Goal: Task Accomplishment & Management: Manage account settings

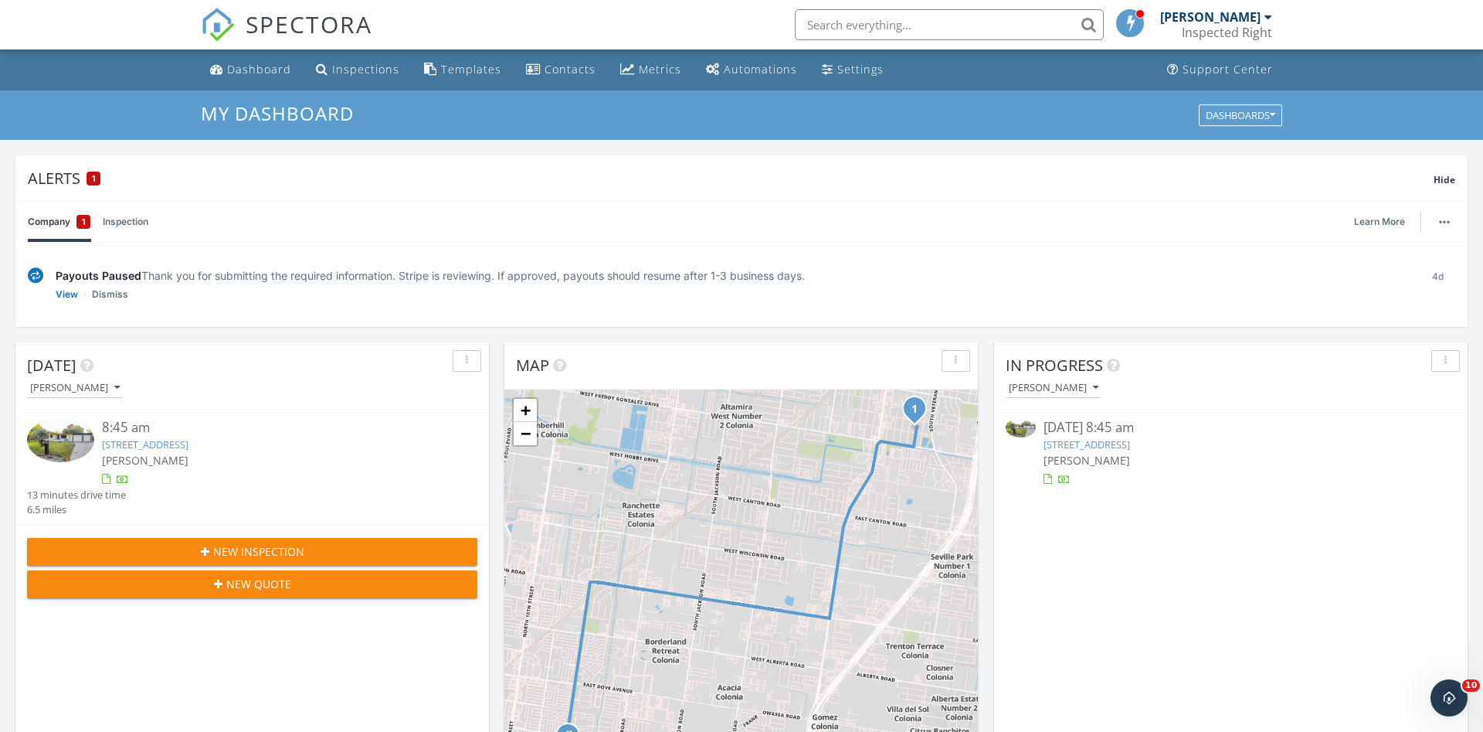
click at [250, 553] on span "New Inspection" at bounding box center [258, 551] width 91 height 16
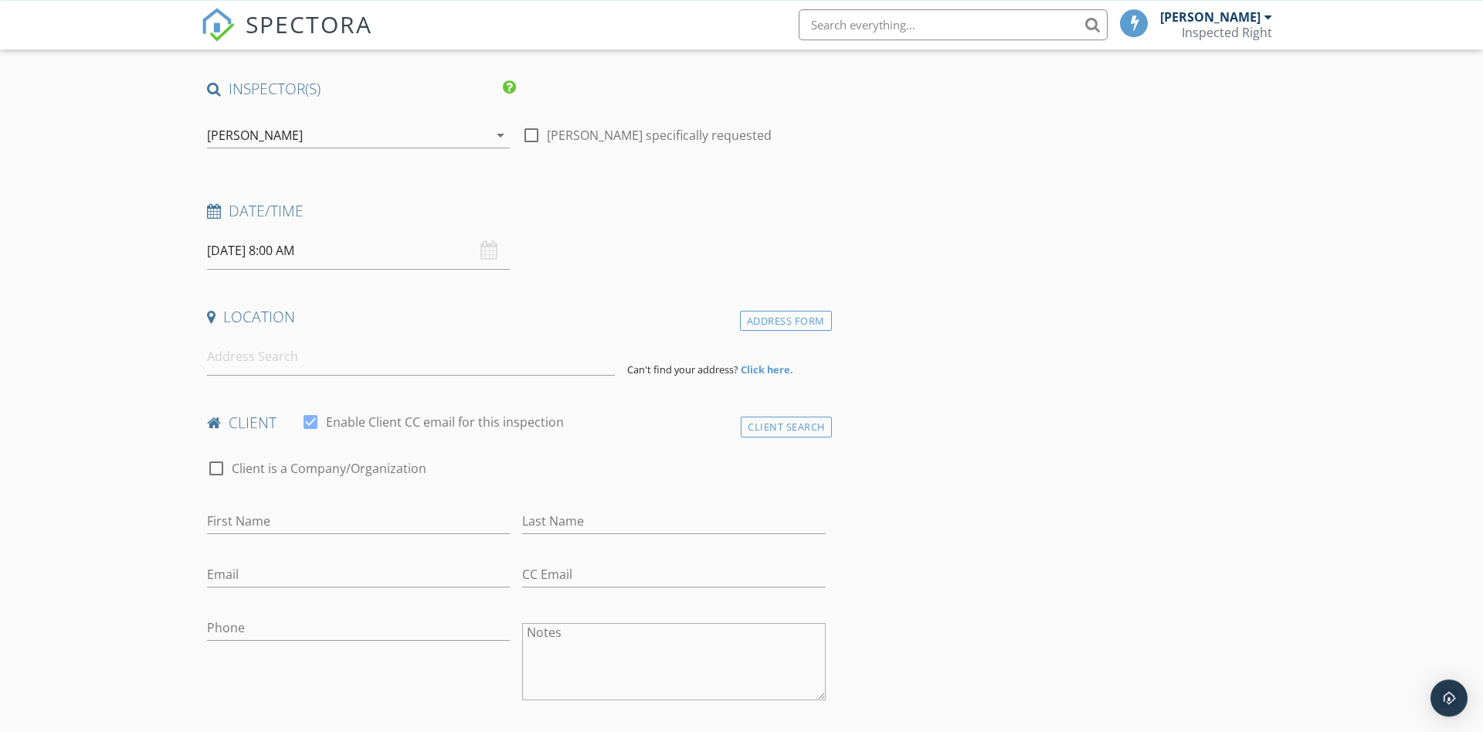
scroll to position [158, 0]
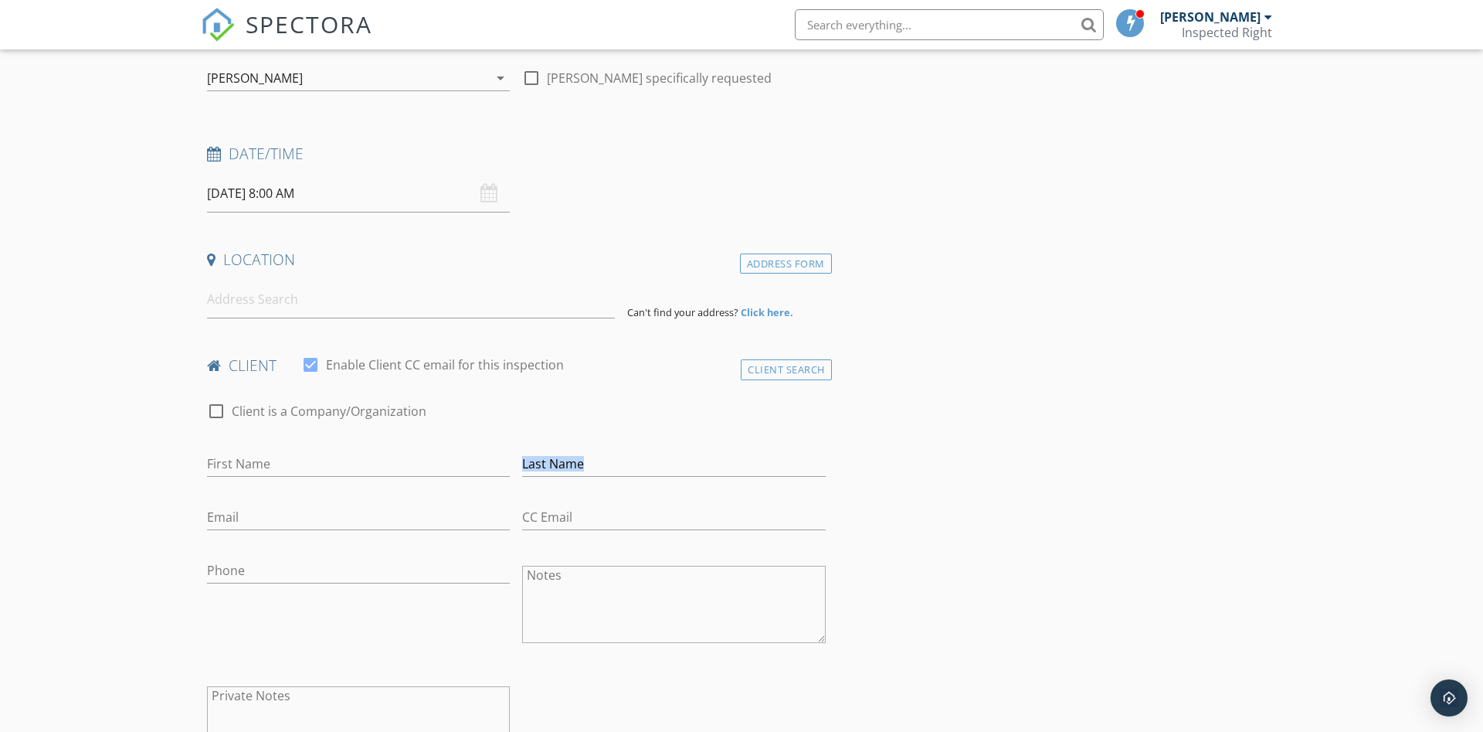
drag, startPoint x: 267, startPoint y: 493, endPoint x: 275, endPoint y: 465, distance: 29.1
click at [267, 491] on div "check_box_outline_blank Client is a Company/Organization First Name Last Name E…" at bounding box center [516, 586] width 631 height 400
click at [275, 465] on input "First Name" at bounding box center [358, 463] width 303 height 25
type input "Bruce"
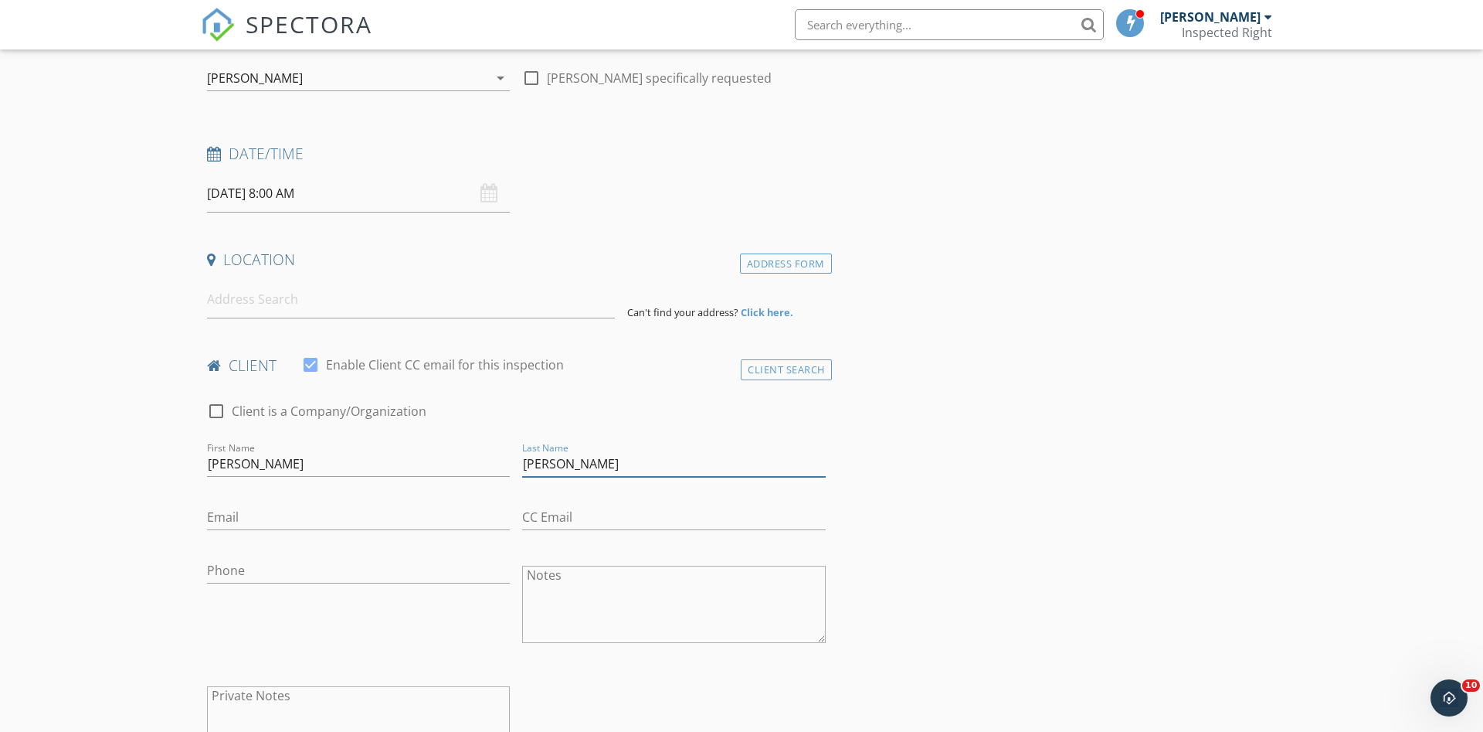
type input "Curry"
click at [315, 315] on input at bounding box center [411, 299] width 408 height 38
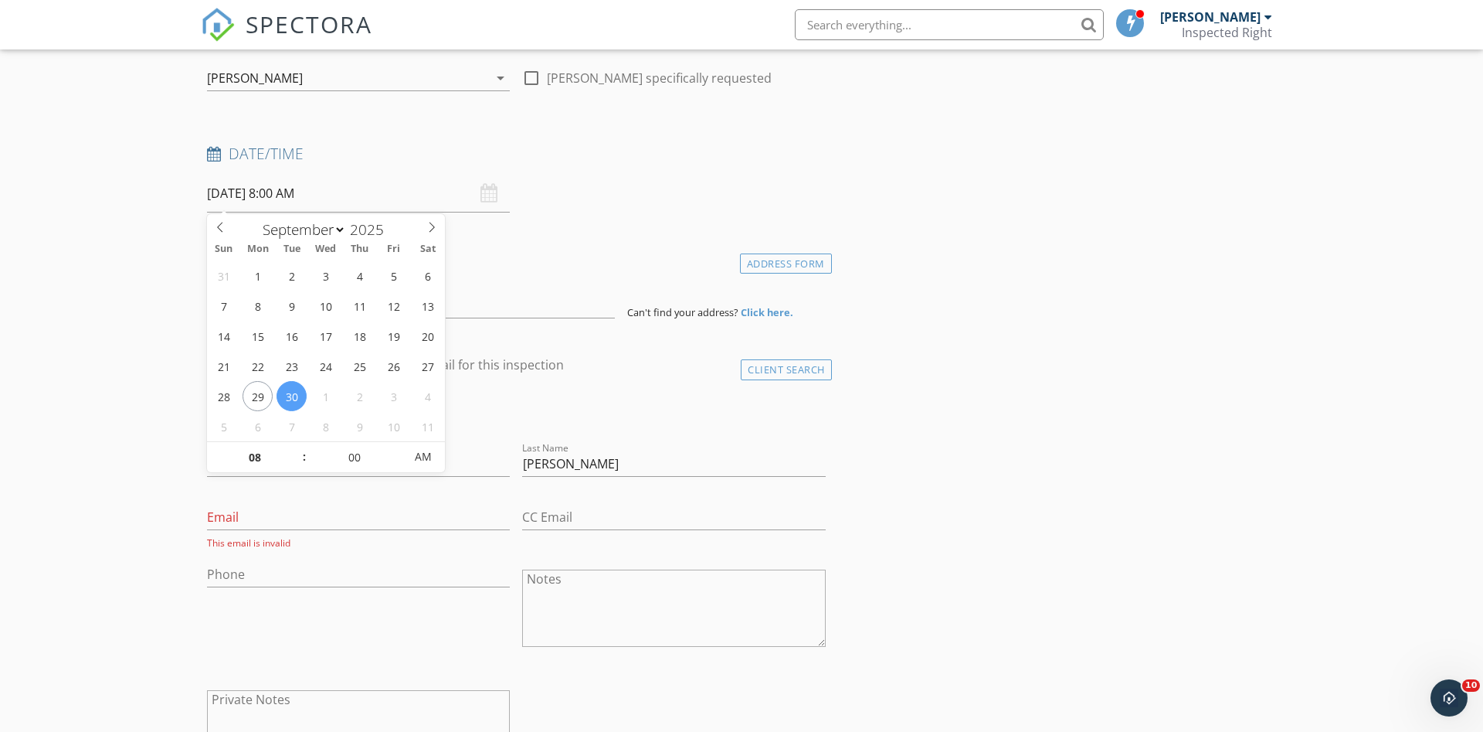
click at [366, 194] on input "09/30/2025 8:00 AM" at bounding box center [358, 194] width 303 height 38
type input "09"
type input "09/30/2025 9:00 AM"
click at [297, 444] on span at bounding box center [296, 449] width 11 height 15
type input "10"
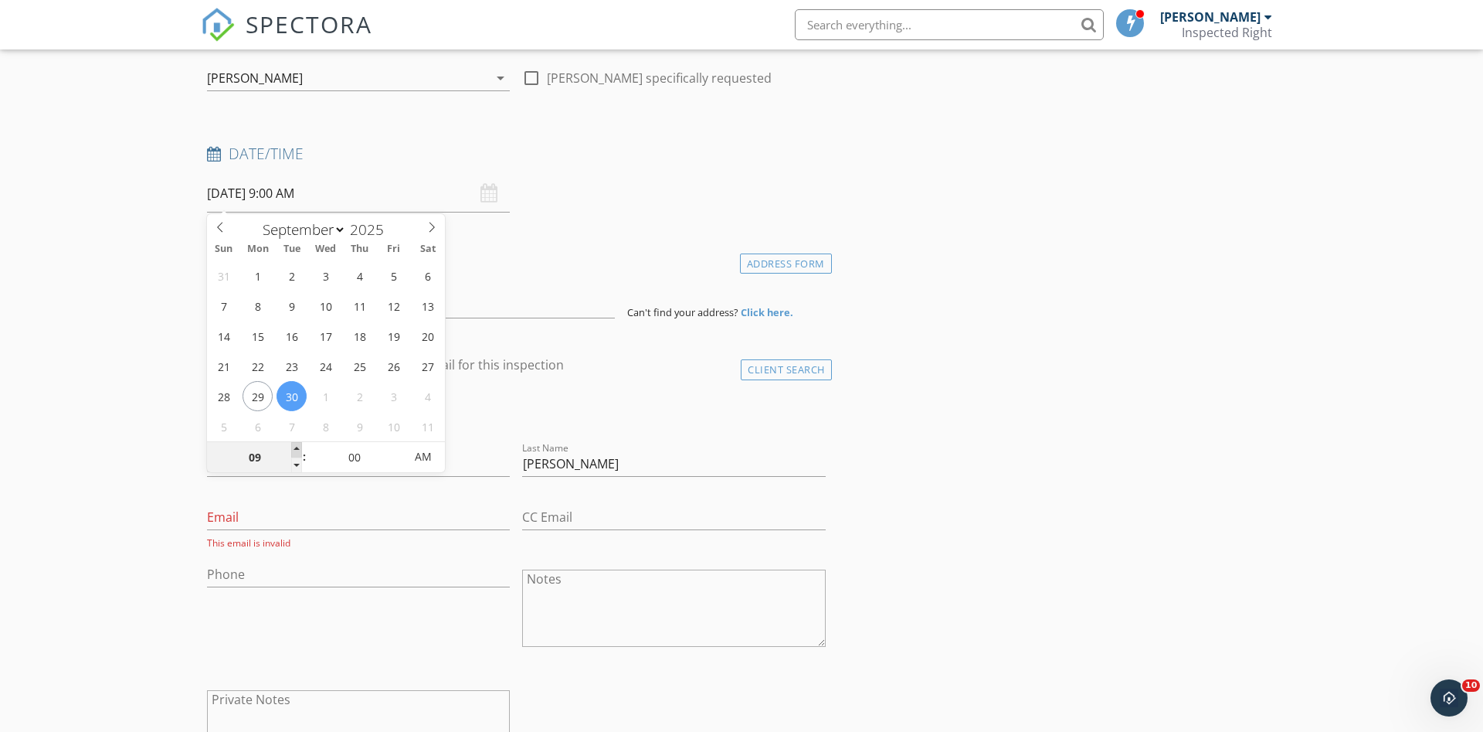
type input "09/30/2025 10:00 AM"
click at [297, 444] on span at bounding box center [296, 449] width 11 height 15
type input "11"
type input "09/30/2025 11:00 AM"
click at [297, 444] on span at bounding box center [296, 449] width 11 height 15
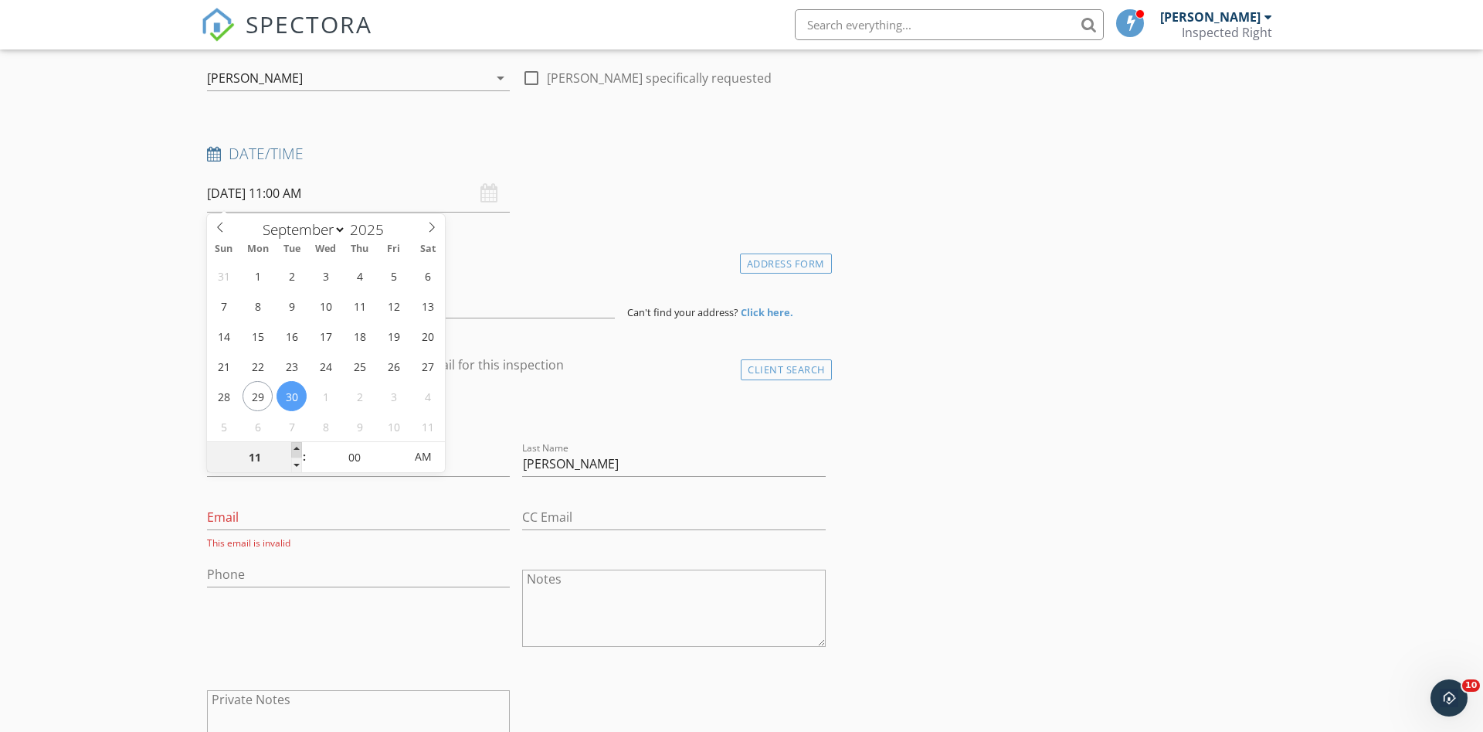
type input "12"
type input "09/30/2025 12:00 PM"
click at [297, 444] on span at bounding box center [296, 449] width 11 height 15
type input "01"
type input "09/30/2025 1:00 PM"
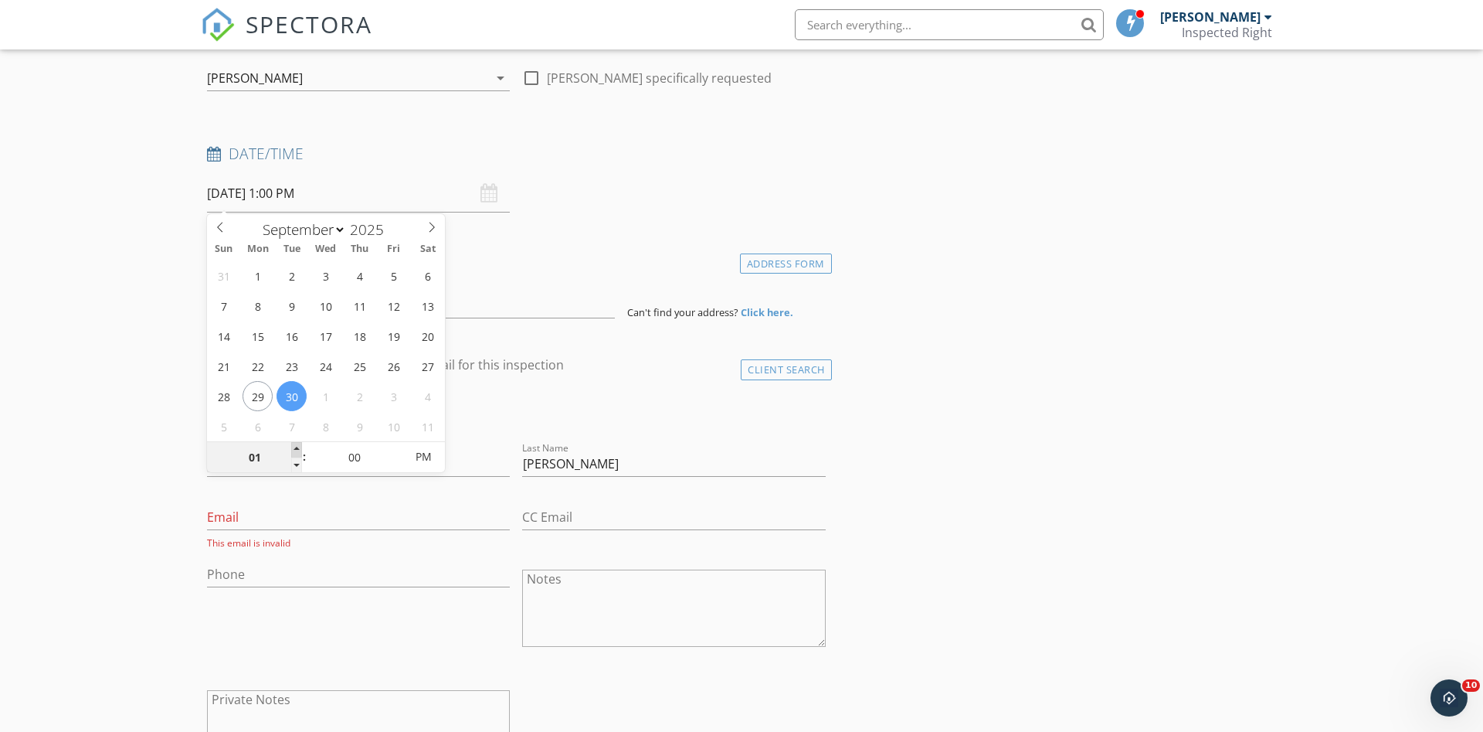
click at [297, 444] on span at bounding box center [296, 449] width 11 height 15
type input "02"
type input "09/30/2025 2:00 PM"
click at [297, 444] on span at bounding box center [296, 449] width 11 height 15
type input "03"
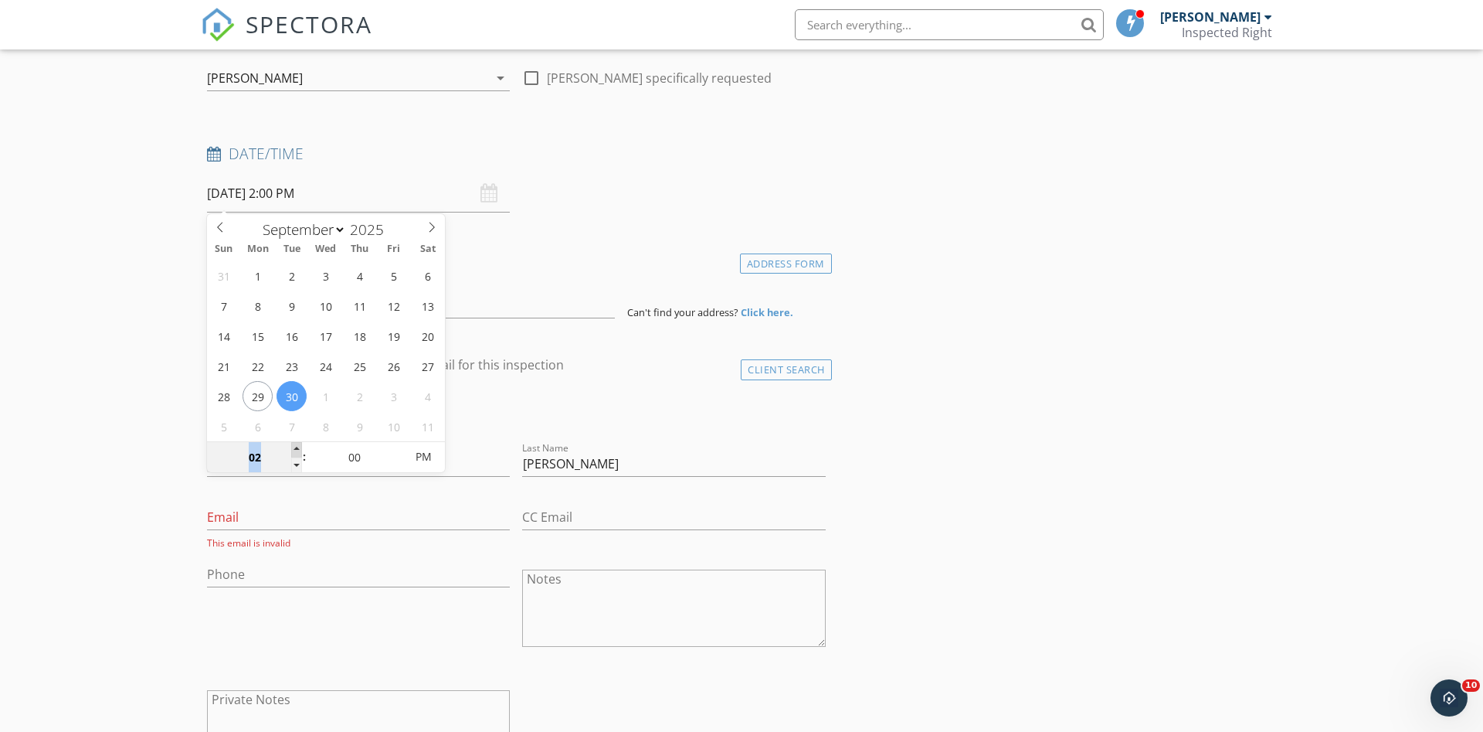
type input "09/30/2025 3:00 PM"
click at [297, 444] on span at bounding box center [296, 449] width 11 height 15
type input "04"
type input "09/30/2025 4:00 PM"
click at [297, 444] on span at bounding box center [296, 449] width 11 height 15
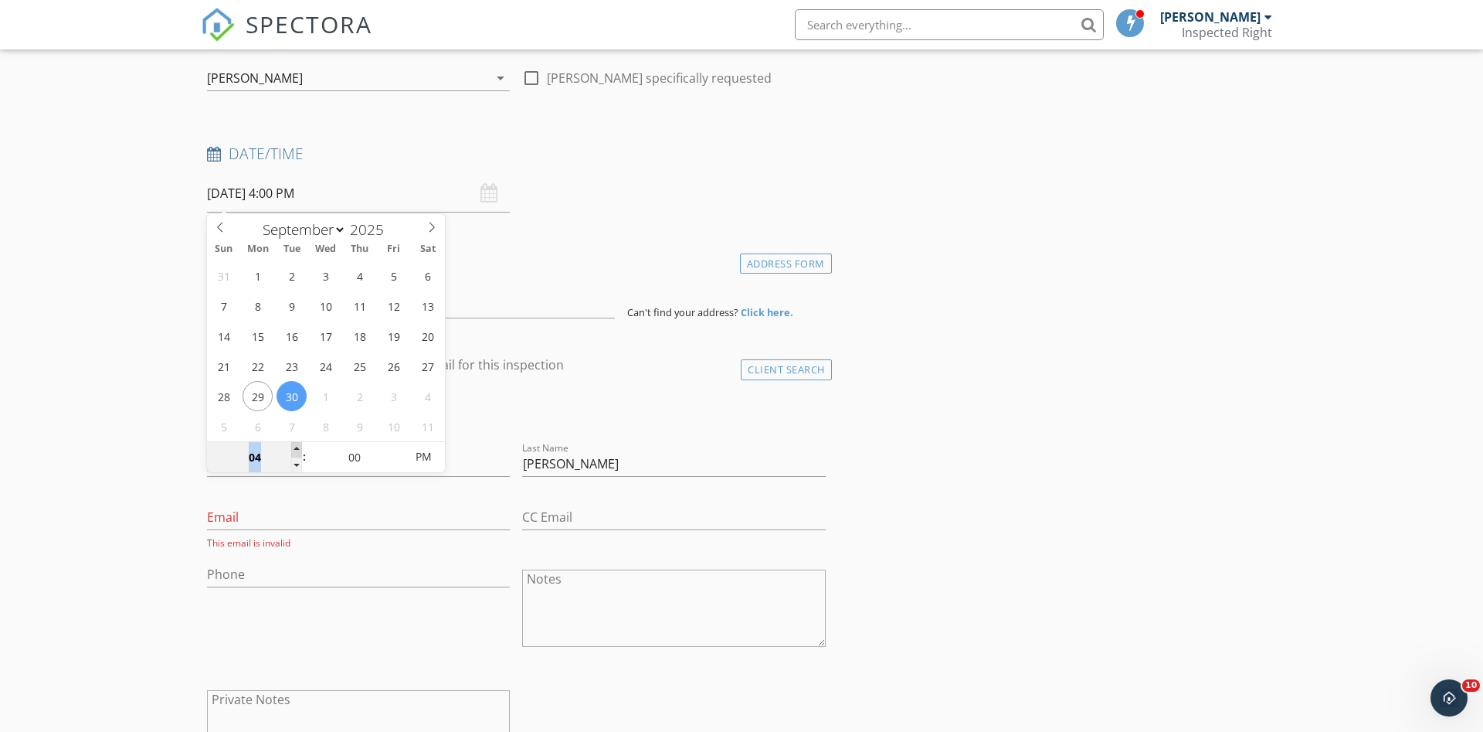
type input "05"
type input "09/30/2025 5:00 PM"
click at [297, 444] on span at bounding box center [296, 449] width 11 height 15
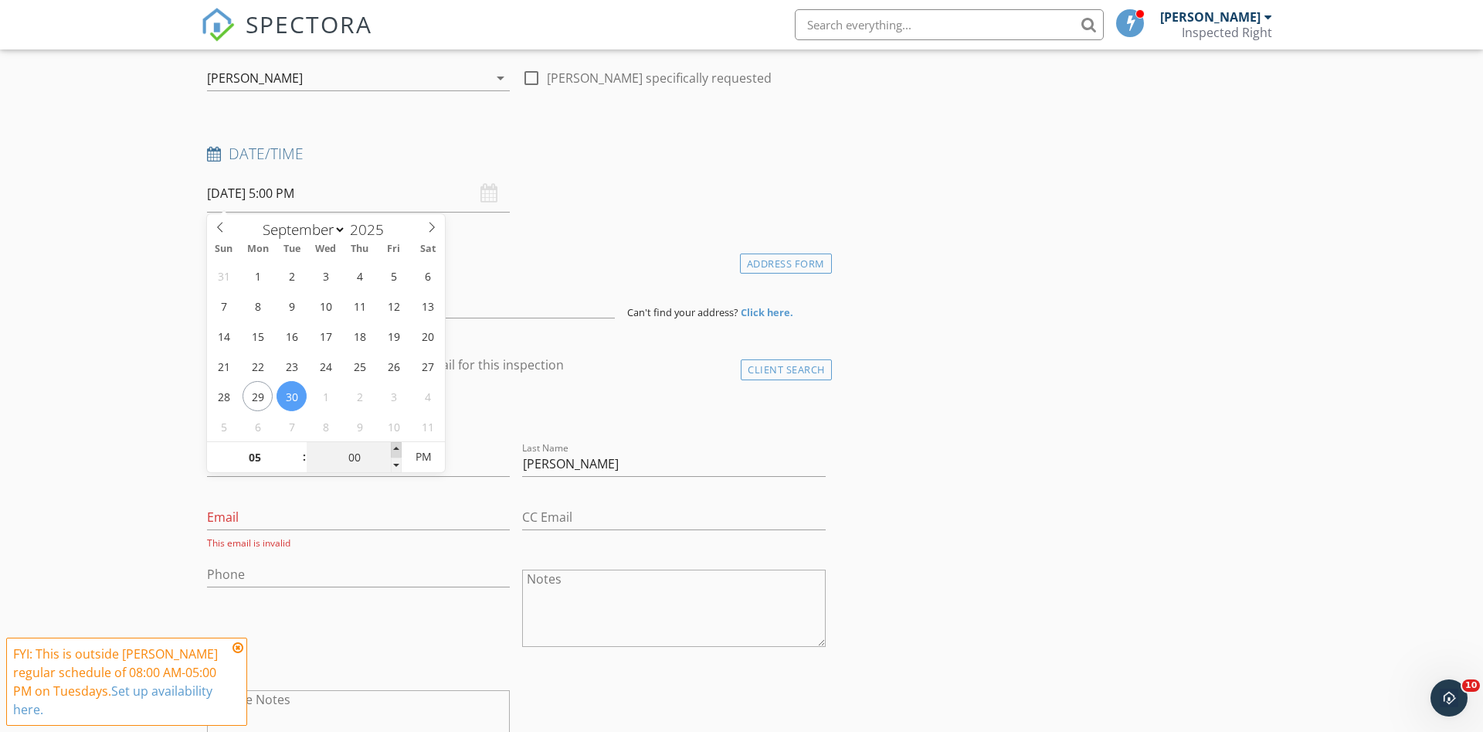
type input "05"
type input "09/30/2025 5:05 PM"
click at [397, 443] on span at bounding box center [396, 449] width 11 height 15
type input "10"
type input "09/30/2025 5:10 PM"
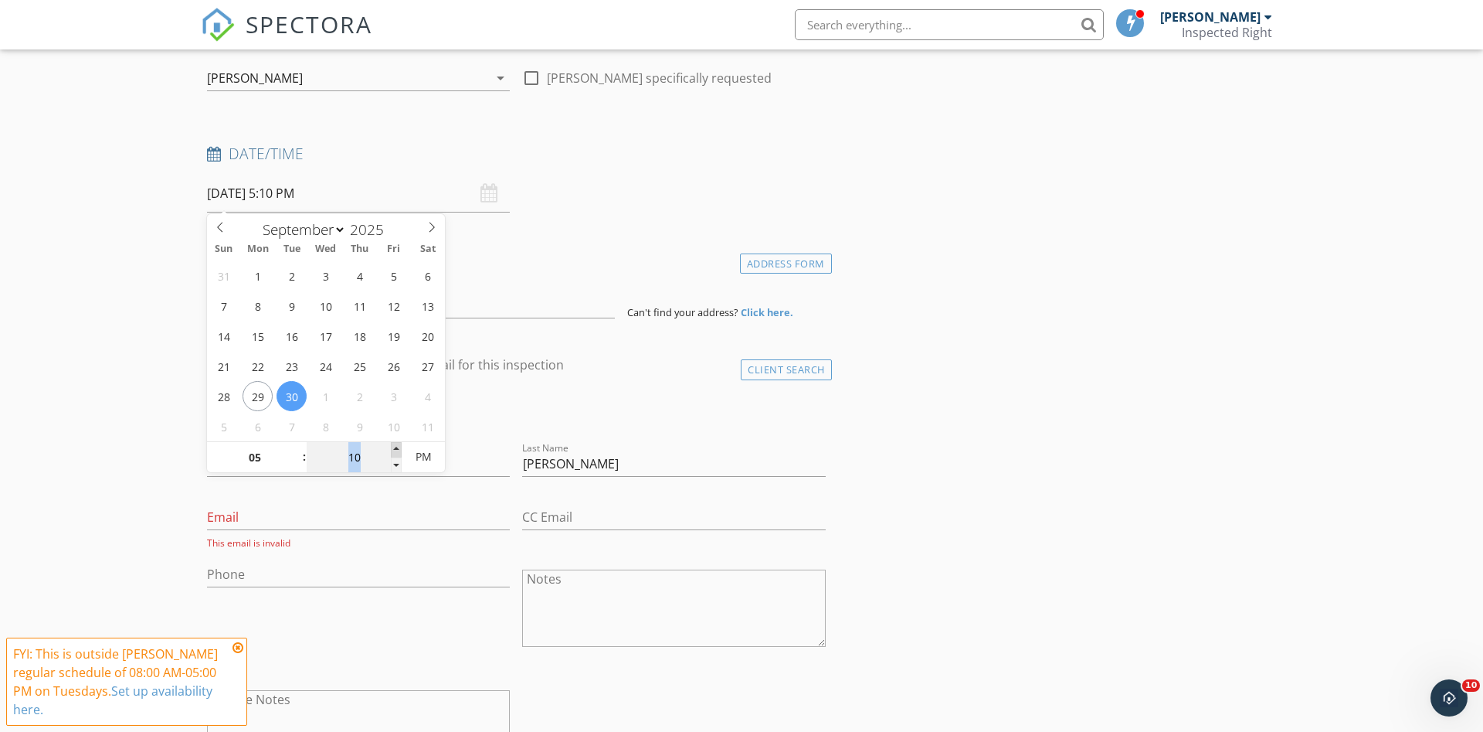
click at [397, 443] on span at bounding box center [396, 449] width 11 height 15
type input "15"
type input "09/30/2025 5:15 PM"
click at [397, 443] on span at bounding box center [396, 449] width 11 height 15
type input "20"
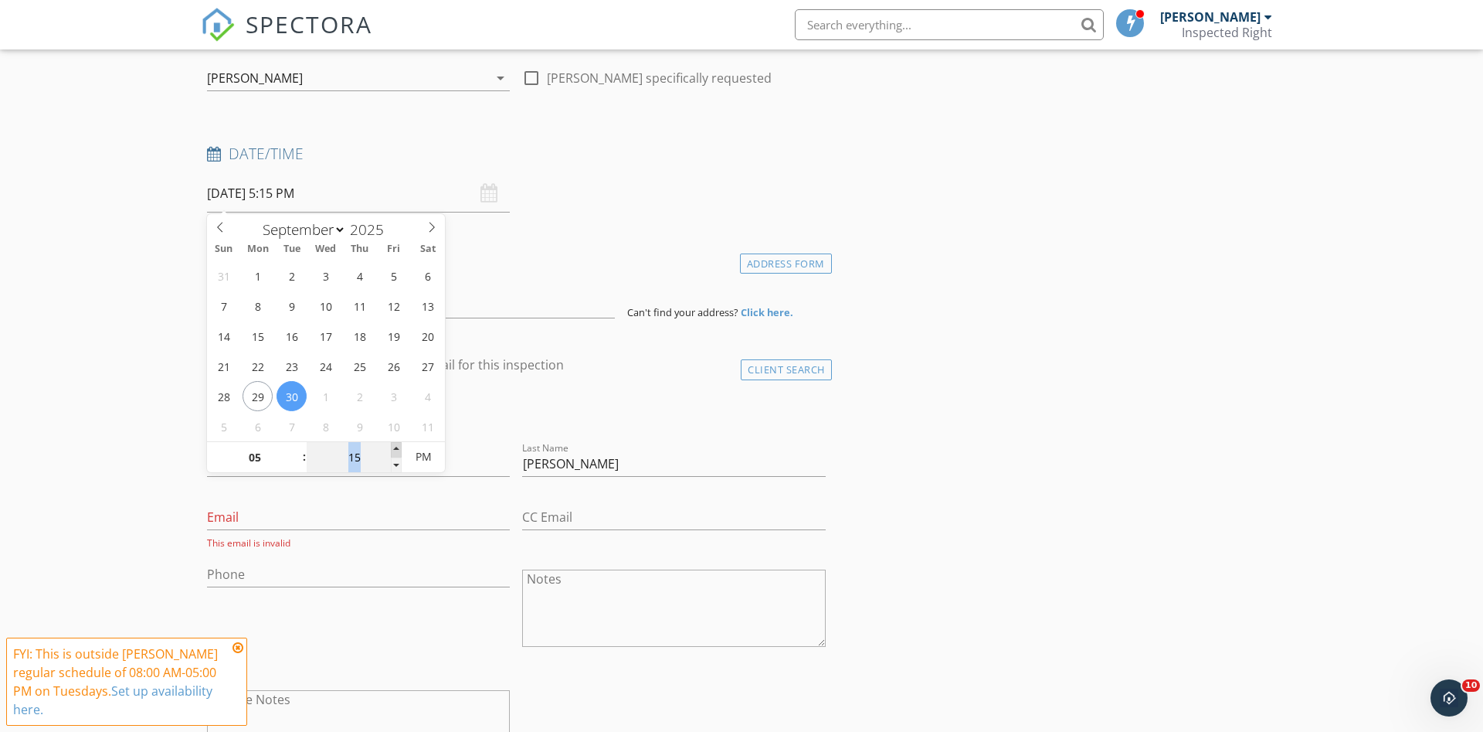
type input "09/30/2025 5:20 PM"
click at [397, 443] on span at bounding box center [396, 449] width 11 height 15
type input "25"
type input "09/30/2025 5:25 PM"
click at [397, 443] on span at bounding box center [396, 449] width 11 height 15
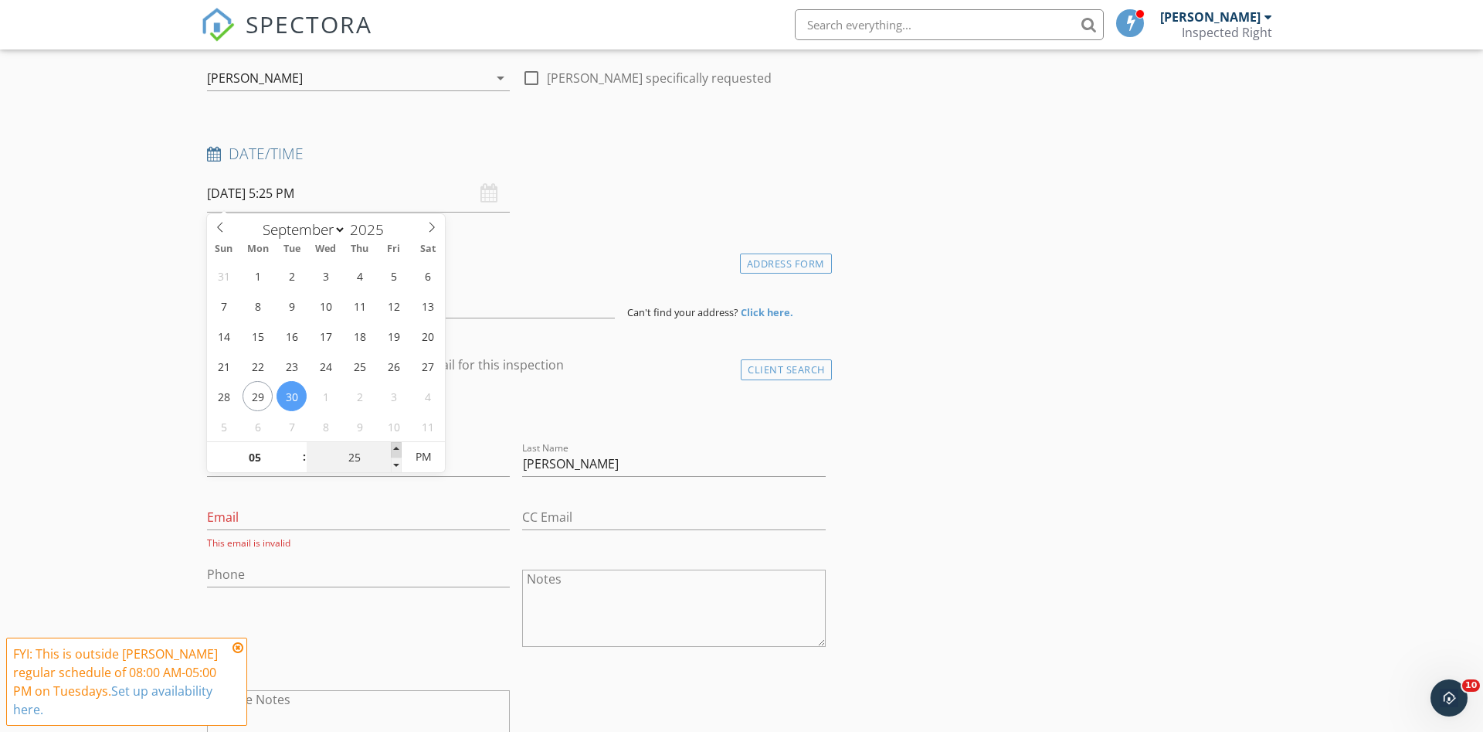
type input "30"
type input "[DATE] 5:30 PM"
click at [397, 443] on span at bounding box center [396, 449] width 11 height 15
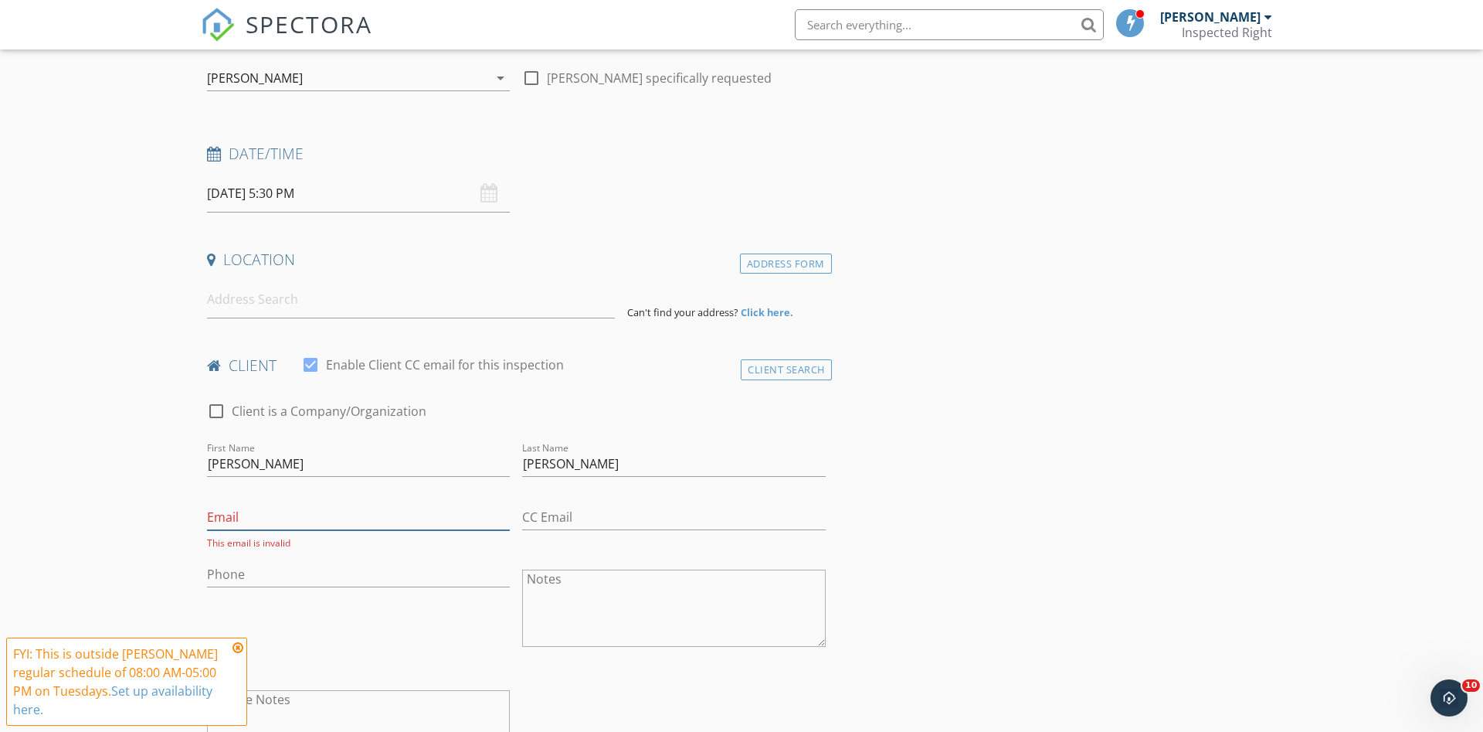
click at [287, 525] on input "Email" at bounding box center [358, 516] width 303 height 25
type input "[STREET_ADDRESS]"
type input "c"
click at [335, 300] on input at bounding box center [411, 299] width 408 height 38
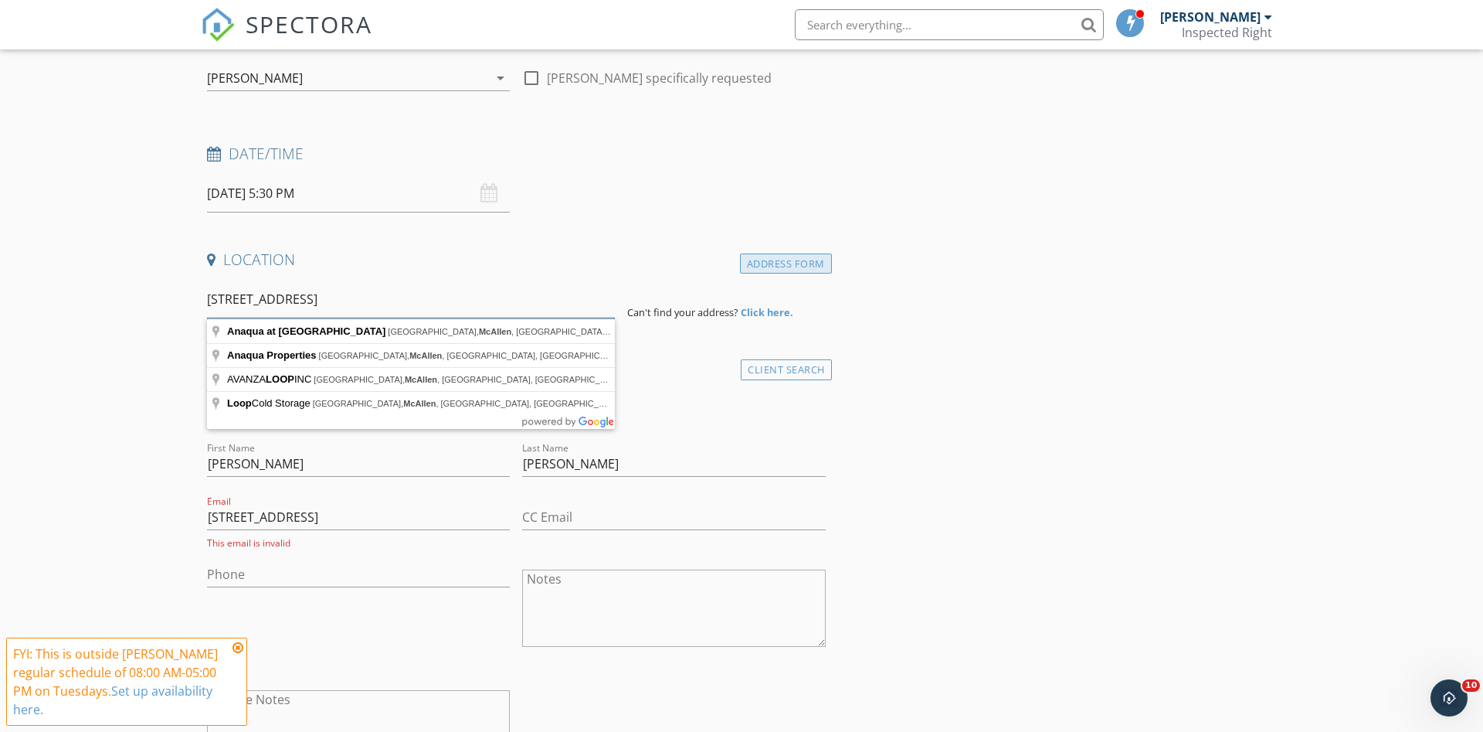
type input "6521 Anaqua Loop, Mcallen"
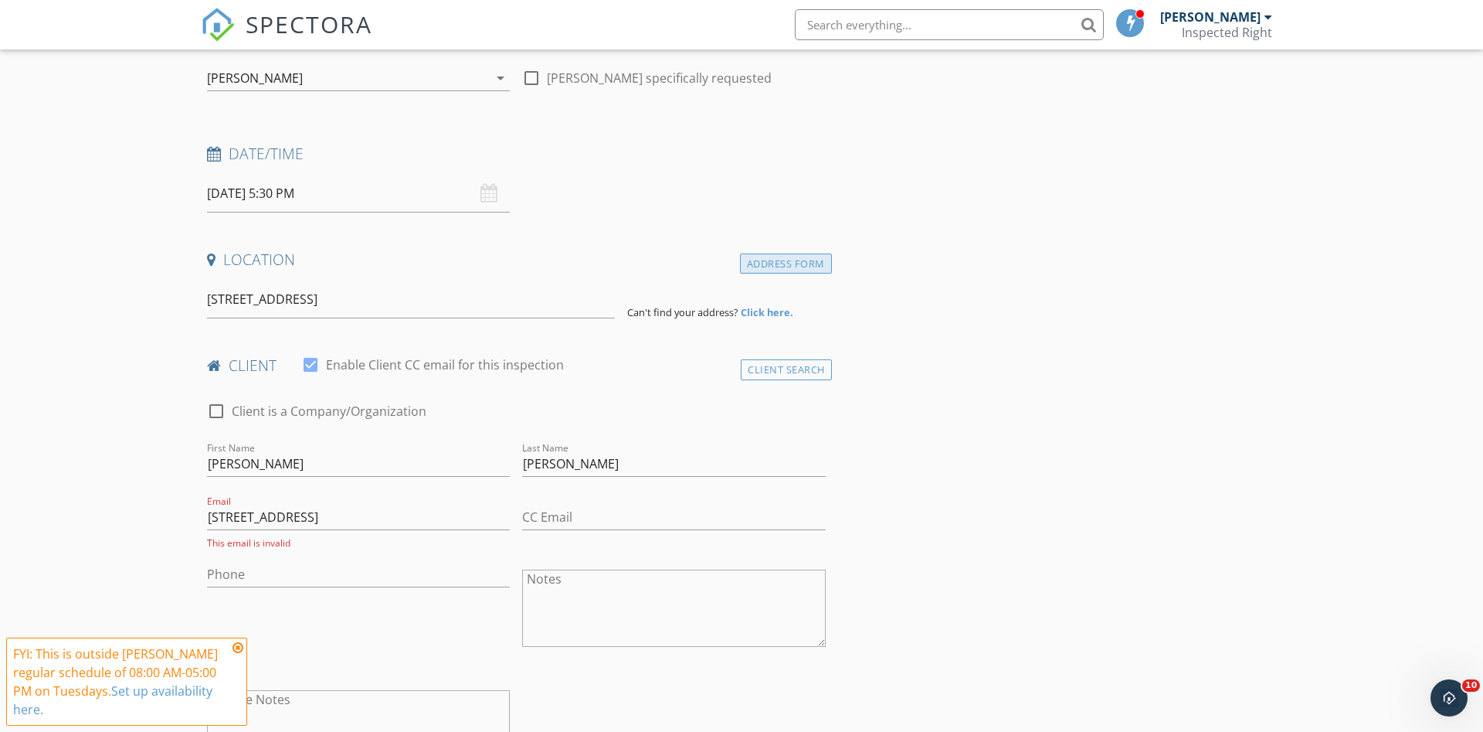
click at [771, 263] on div "Address Form" at bounding box center [786, 263] width 92 height 21
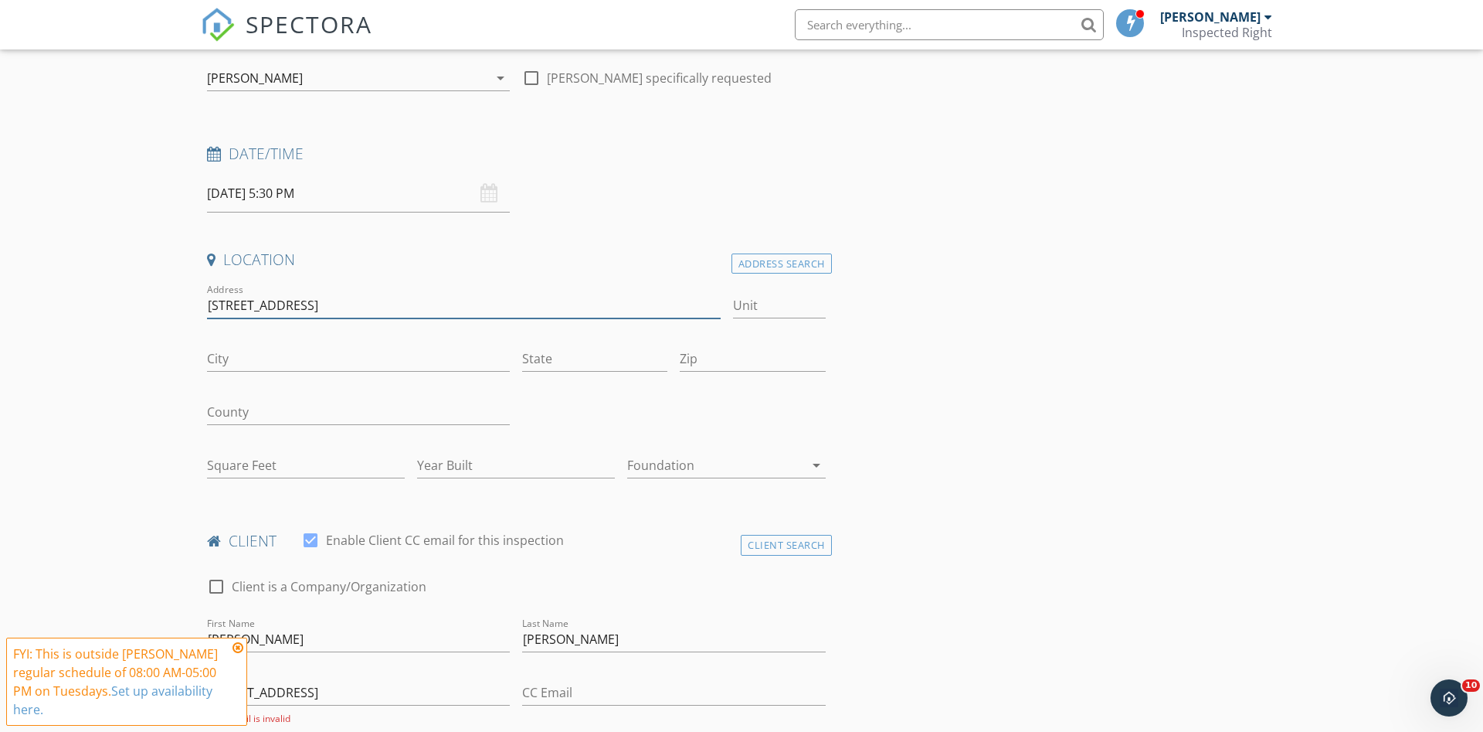
click at [435, 308] on input "6521 Anaqua Loop, Mcallen" at bounding box center [464, 305] width 514 height 25
drag, startPoint x: 318, startPoint y: 306, endPoint x: 465, endPoint y: 308, distance: 146.8
click at [465, 308] on input "6521 Anaqua Loop, Mcallen" at bounding box center [464, 305] width 514 height 25
type input "[STREET_ADDRESS]"
type input "McAllen"
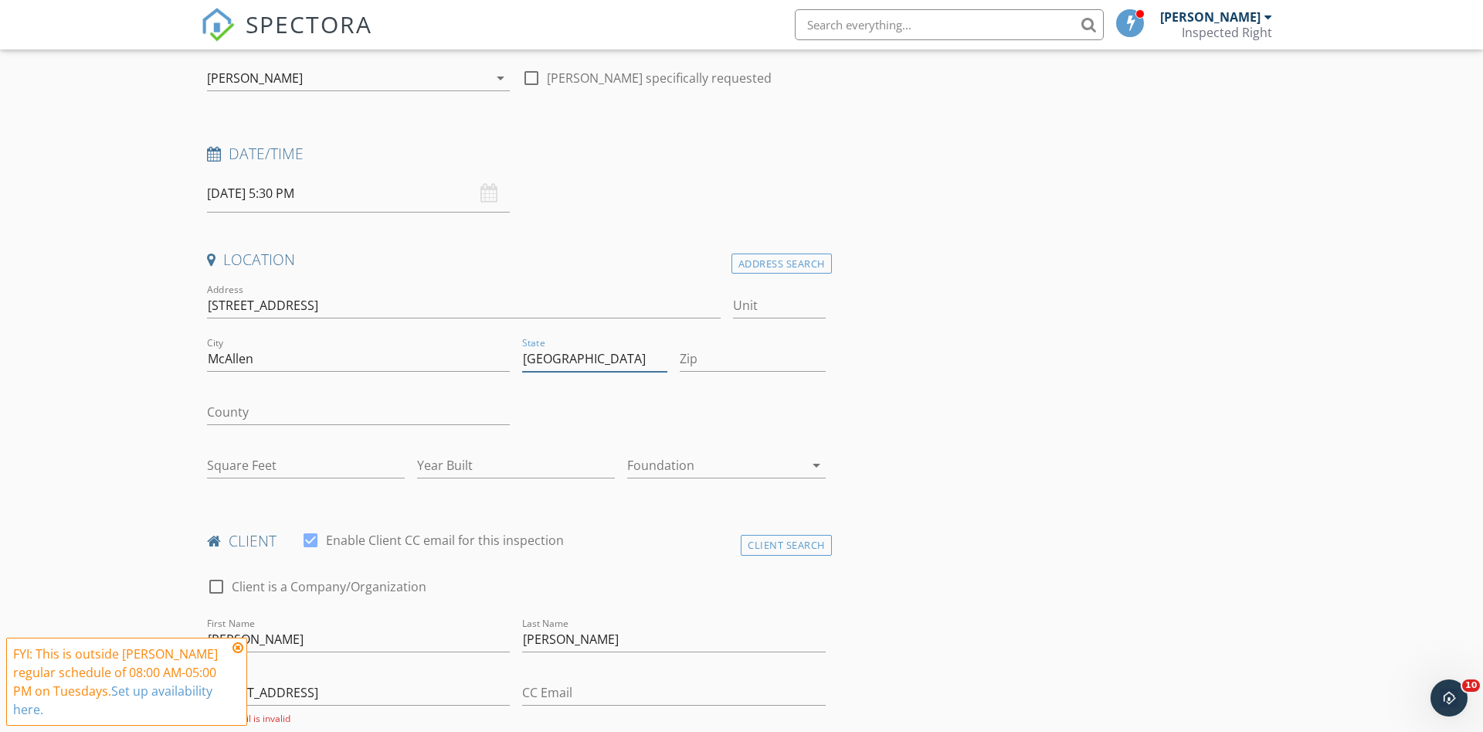
type input "[GEOGRAPHIC_DATA]"
type input "78504"
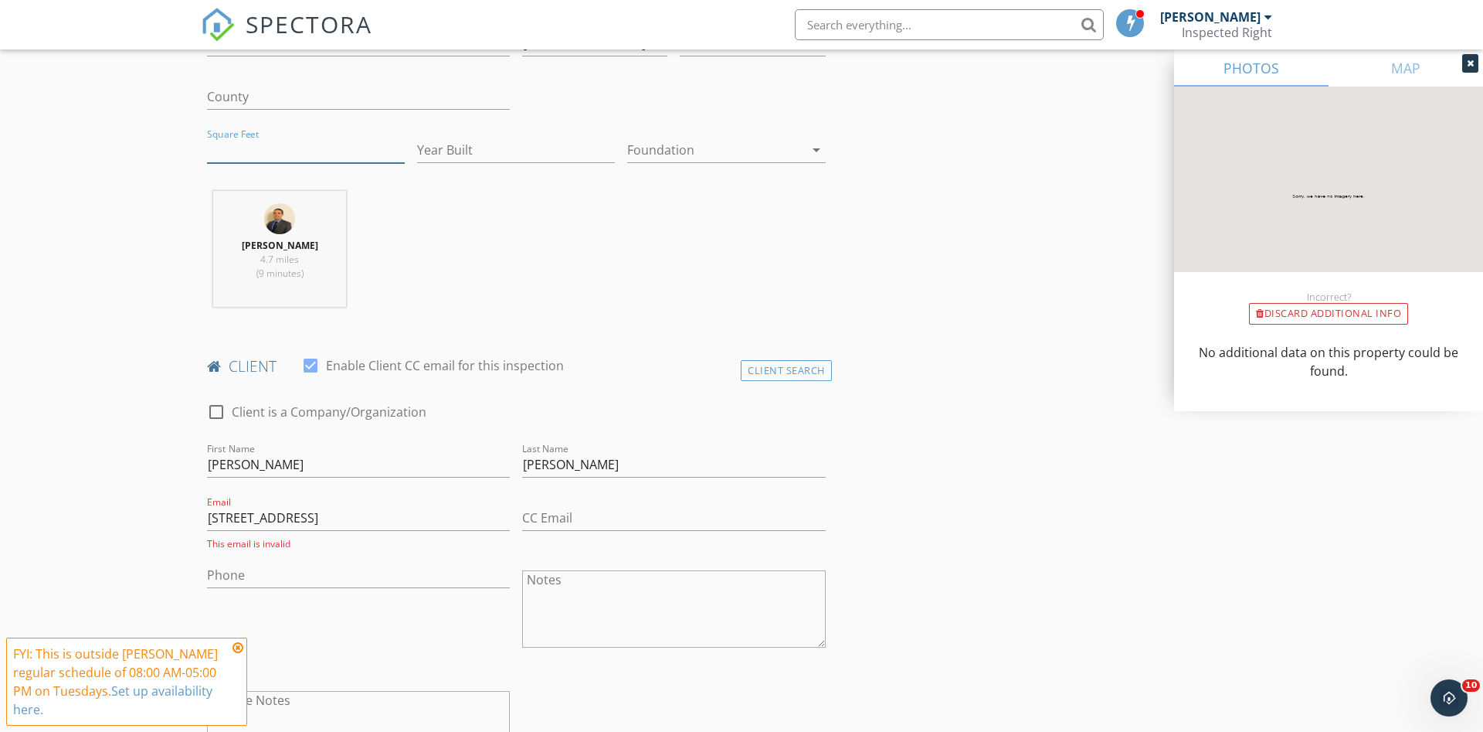
scroll to position [630, 0]
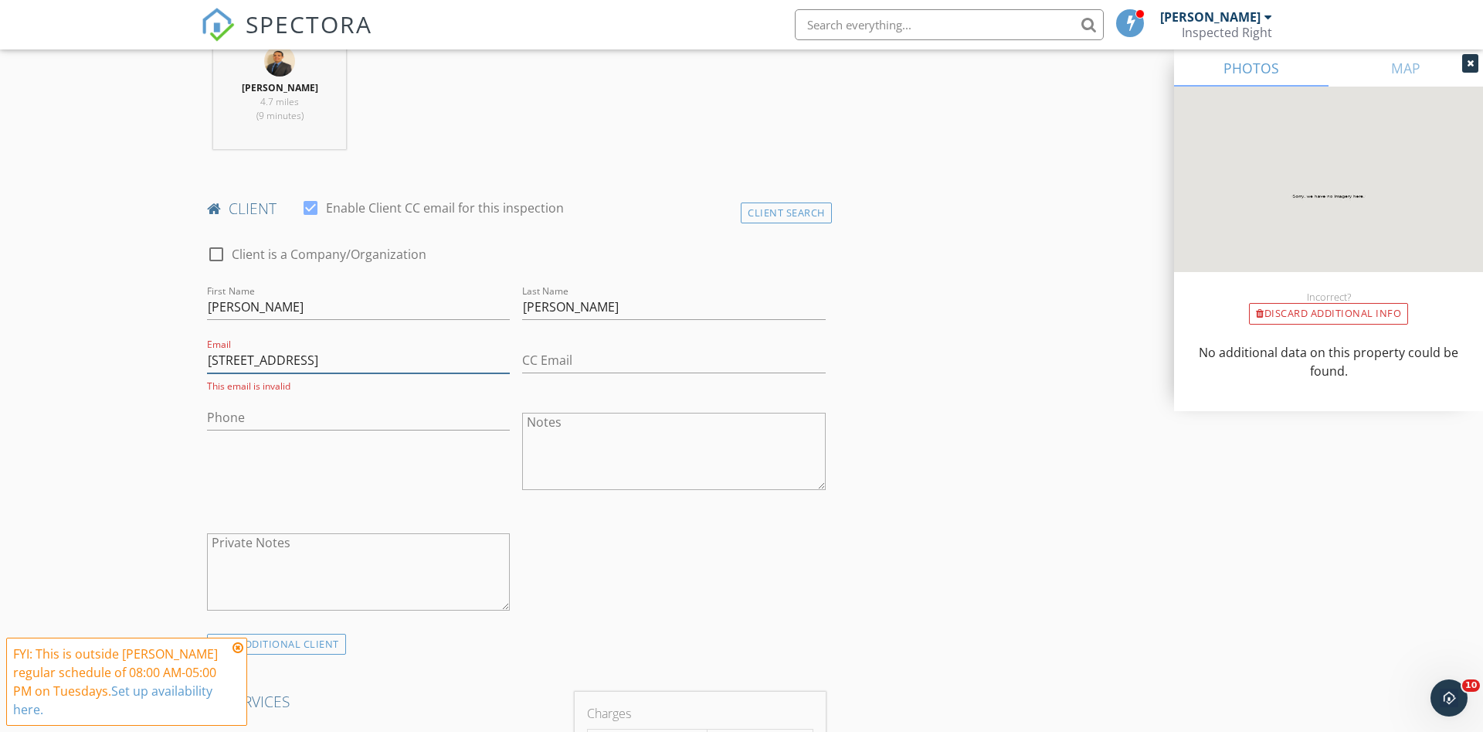
drag, startPoint x: 345, startPoint y: 363, endPoint x: 37, endPoint y: 369, distance: 307.5
click at [207, 369] on input "[STREET_ADDRESS]" at bounding box center [358, 360] width 303 height 25
type input "[EMAIL_ADDRESS][DOMAIN_NAME]"
type input "5"
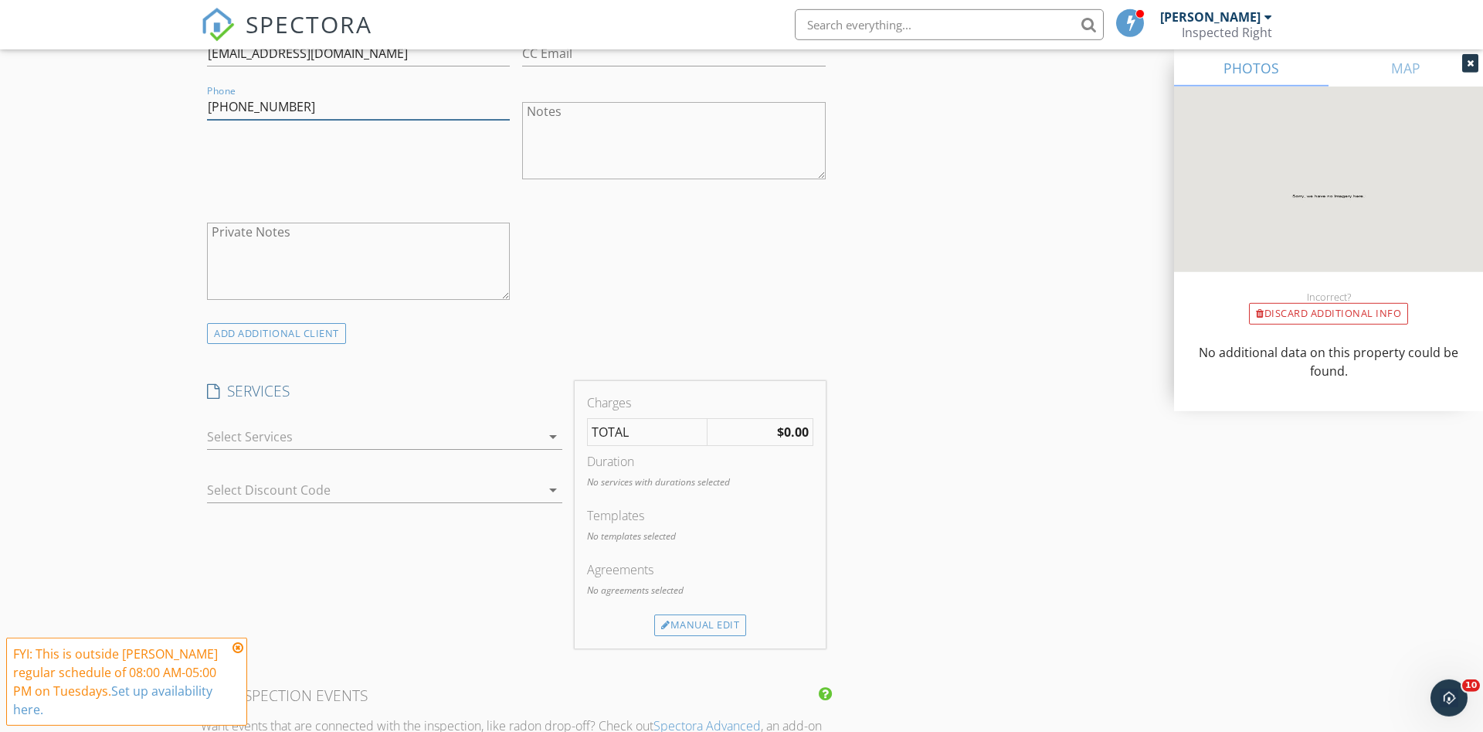
scroll to position [946, 0]
type input "[PHONE_NUMBER]"
click at [341, 426] on div at bounding box center [374, 428] width 334 height 25
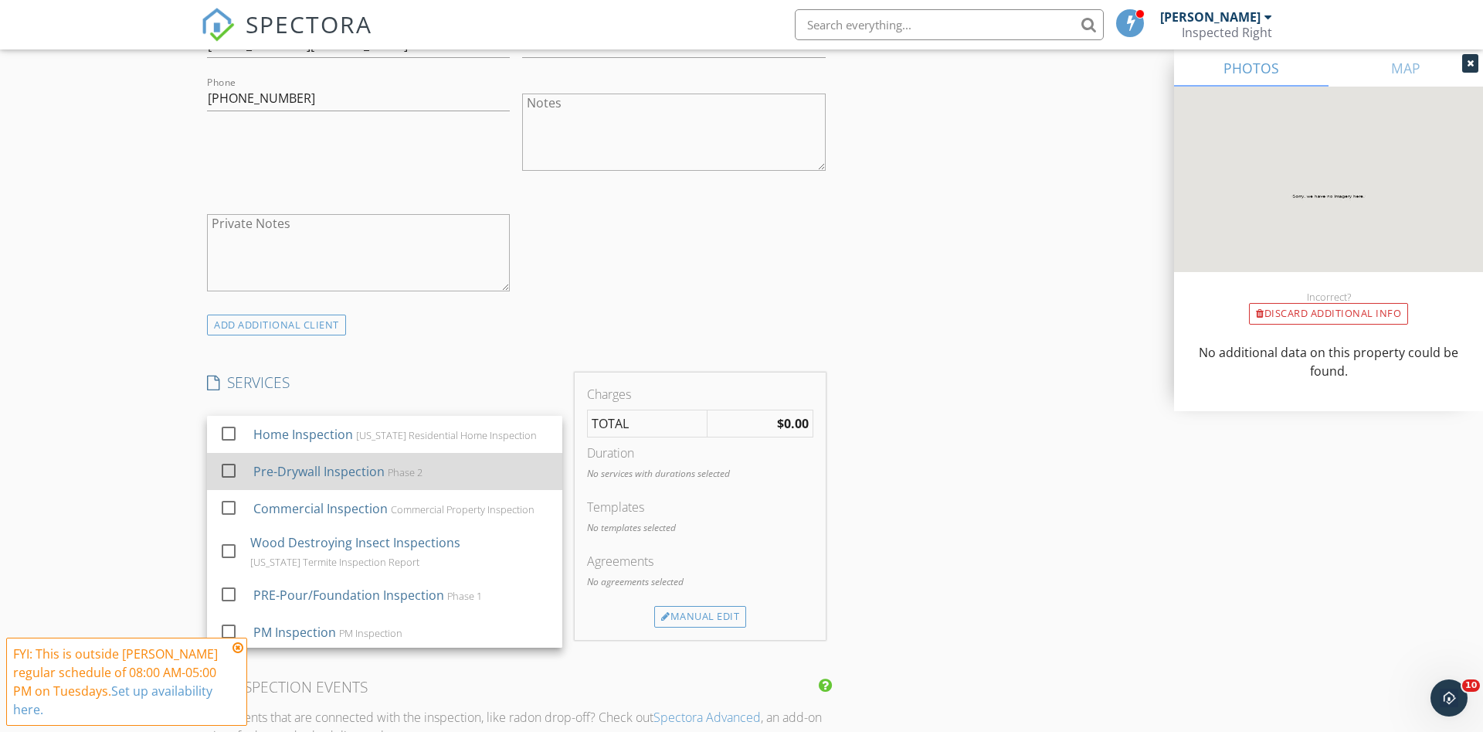
click at [232, 468] on div at bounding box center [229, 470] width 26 height 26
checkbox input "false"
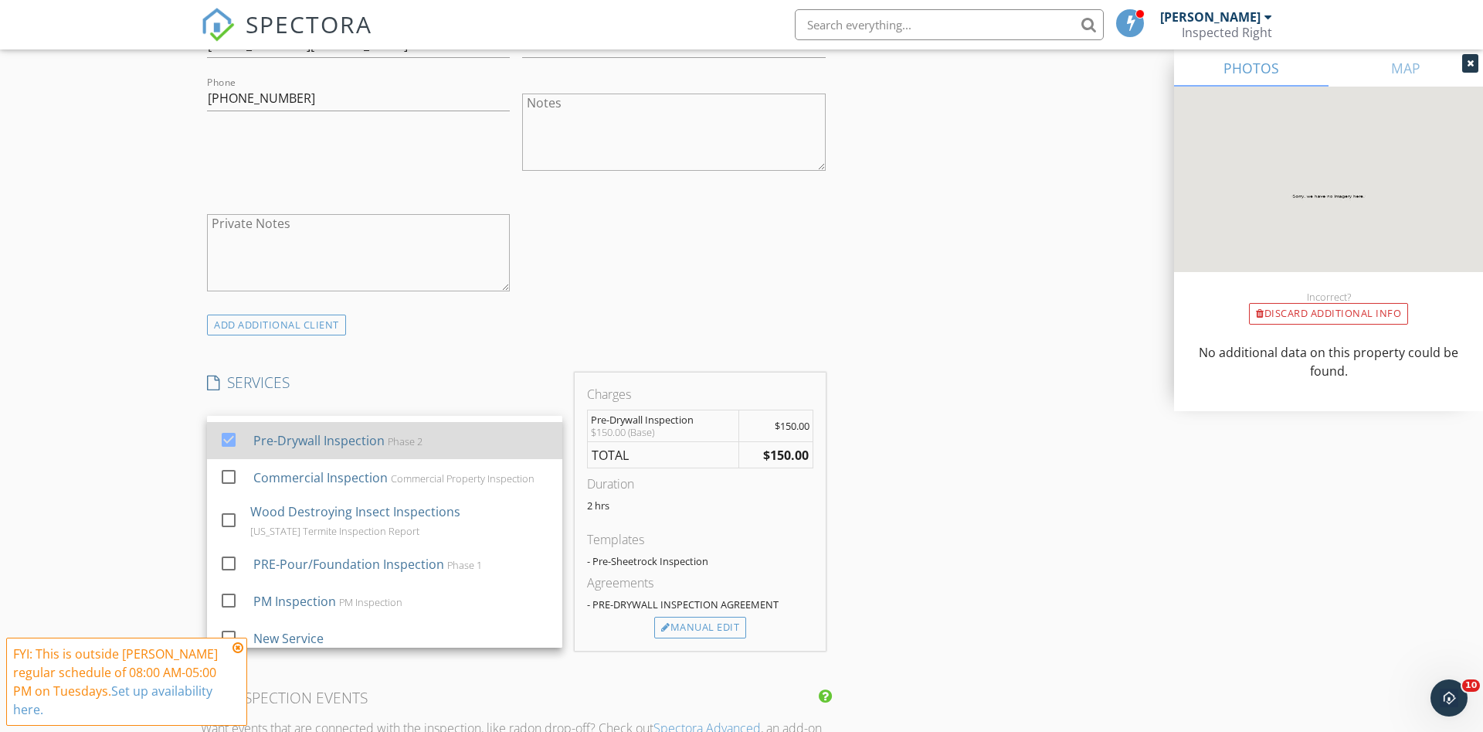
scroll to position [77, 0]
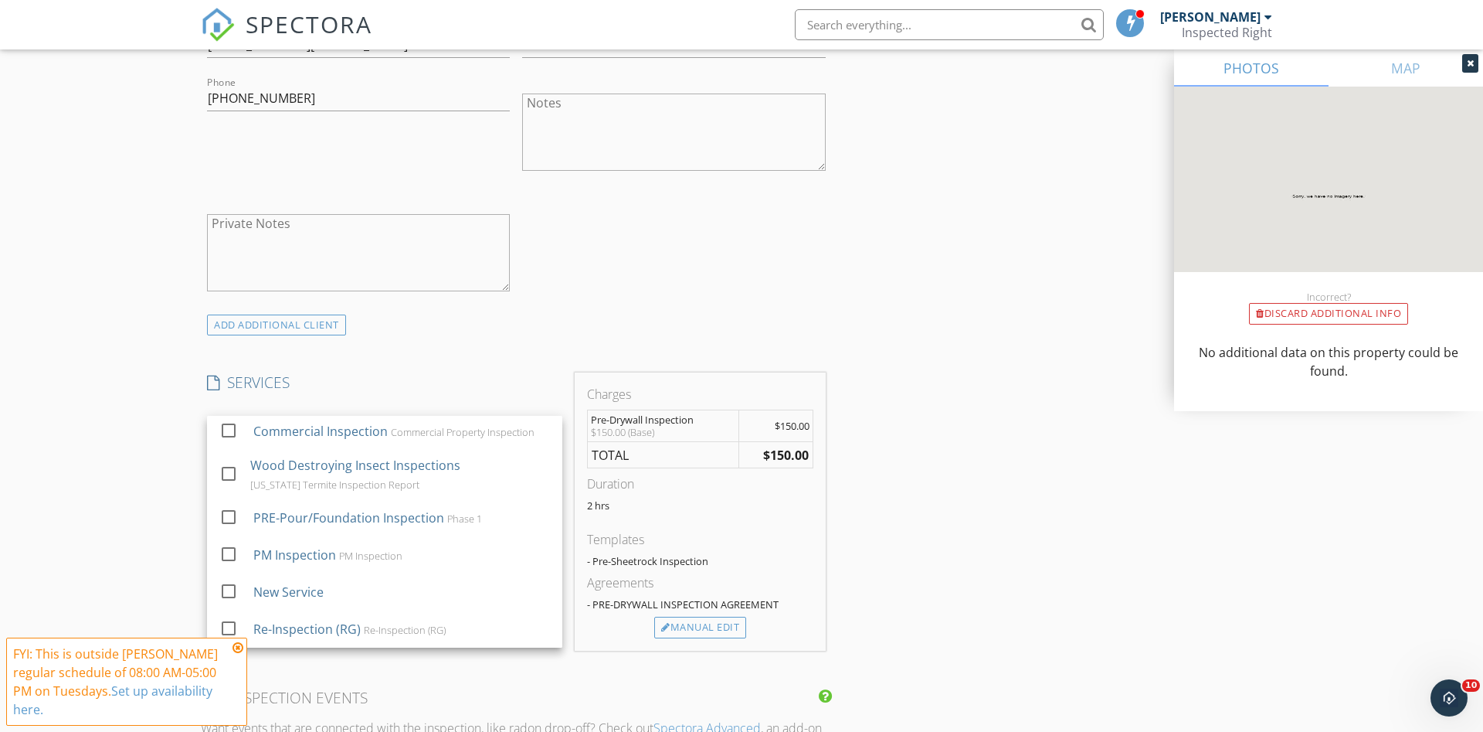
click at [974, 542] on div "INSPECTOR(S) check_box Adrian Delgado PRIMARY Adrian Delgado arrow_drop_down ch…" at bounding box center [742, 566] width 1082 height 2665
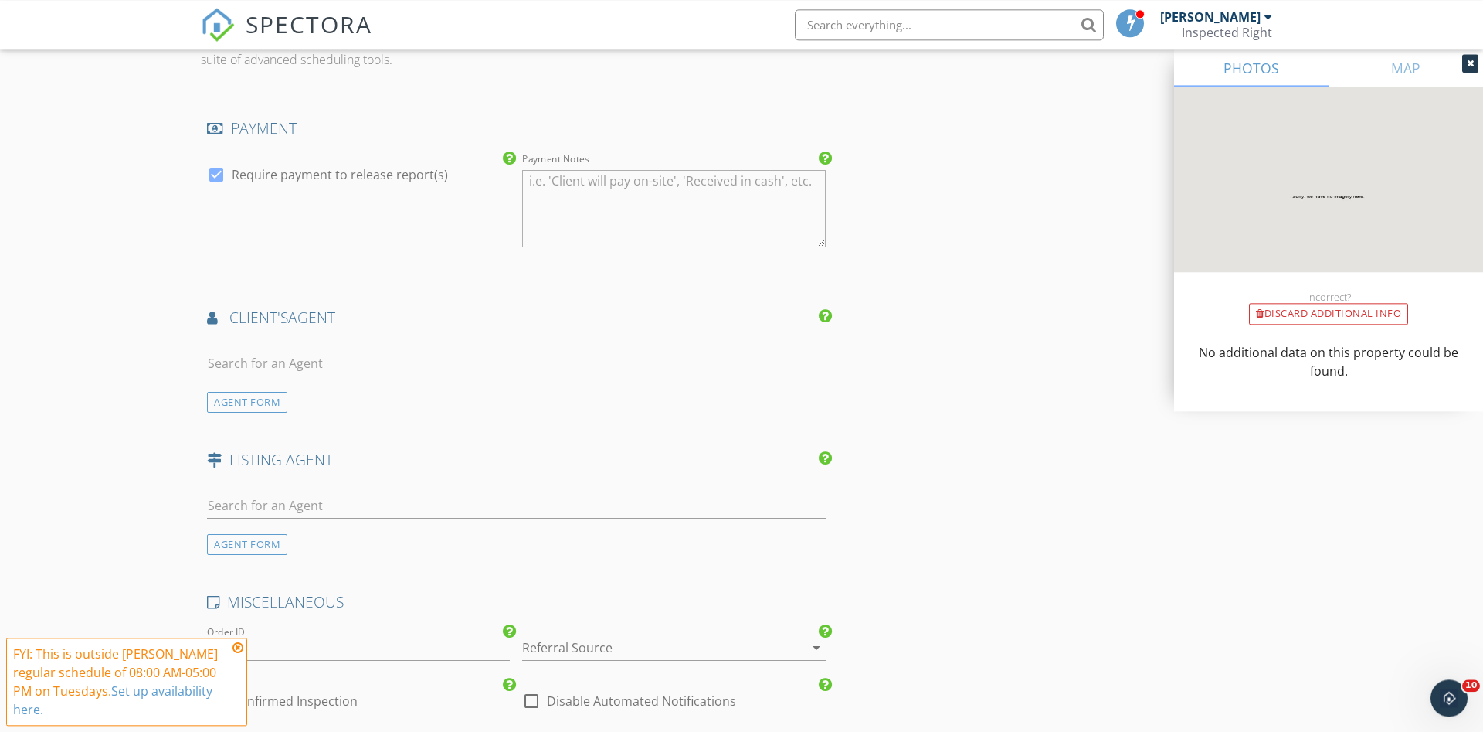
scroll to position [1576, 0]
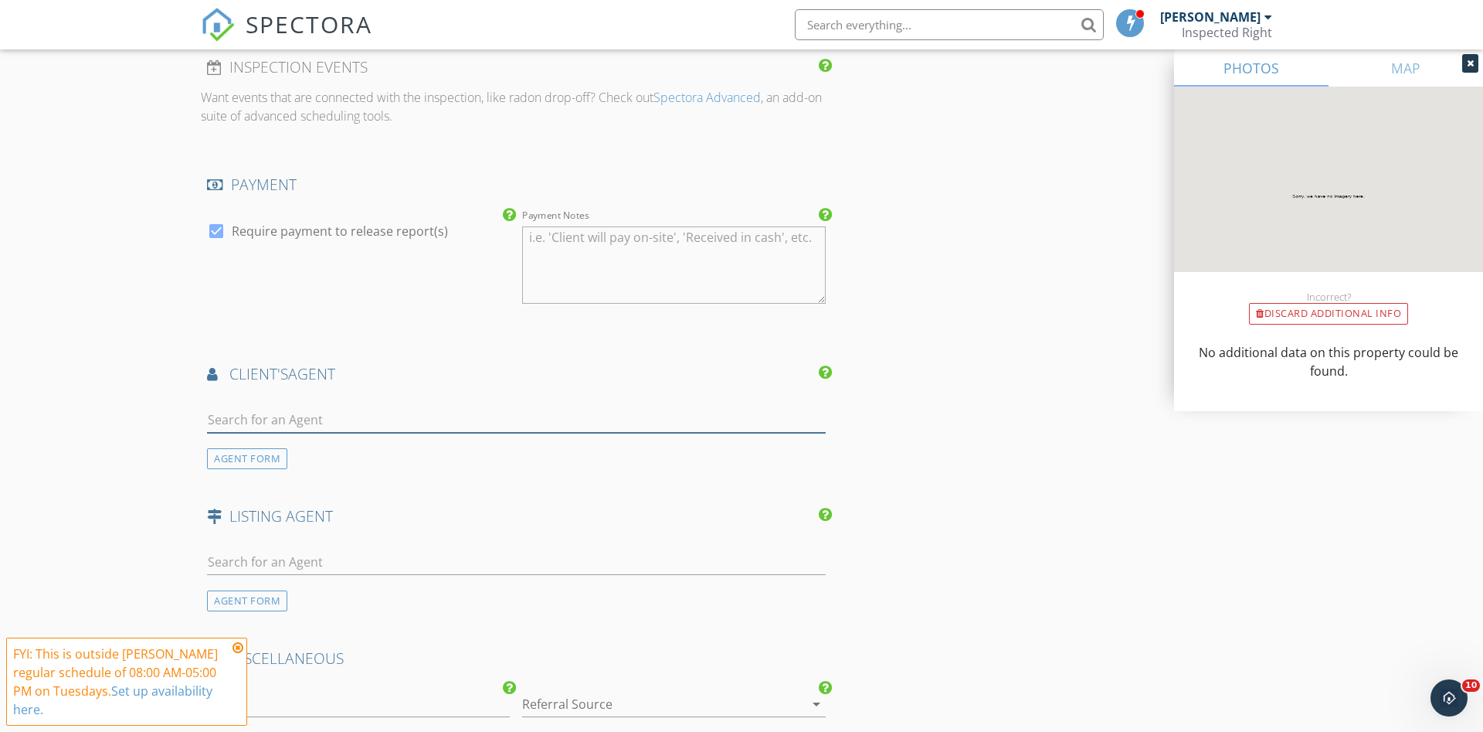
click at [313, 413] on input "text" at bounding box center [516, 419] width 619 height 25
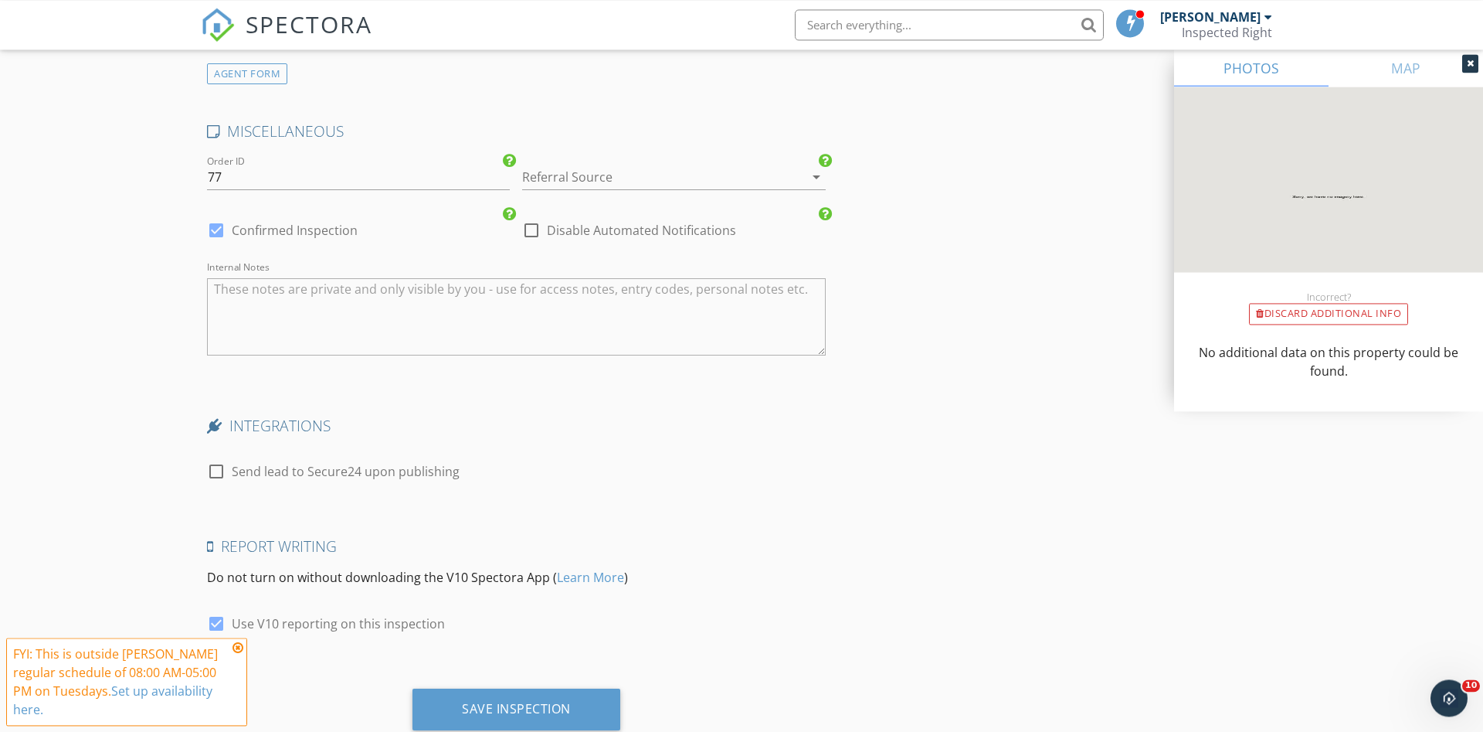
scroll to position [2150, 0]
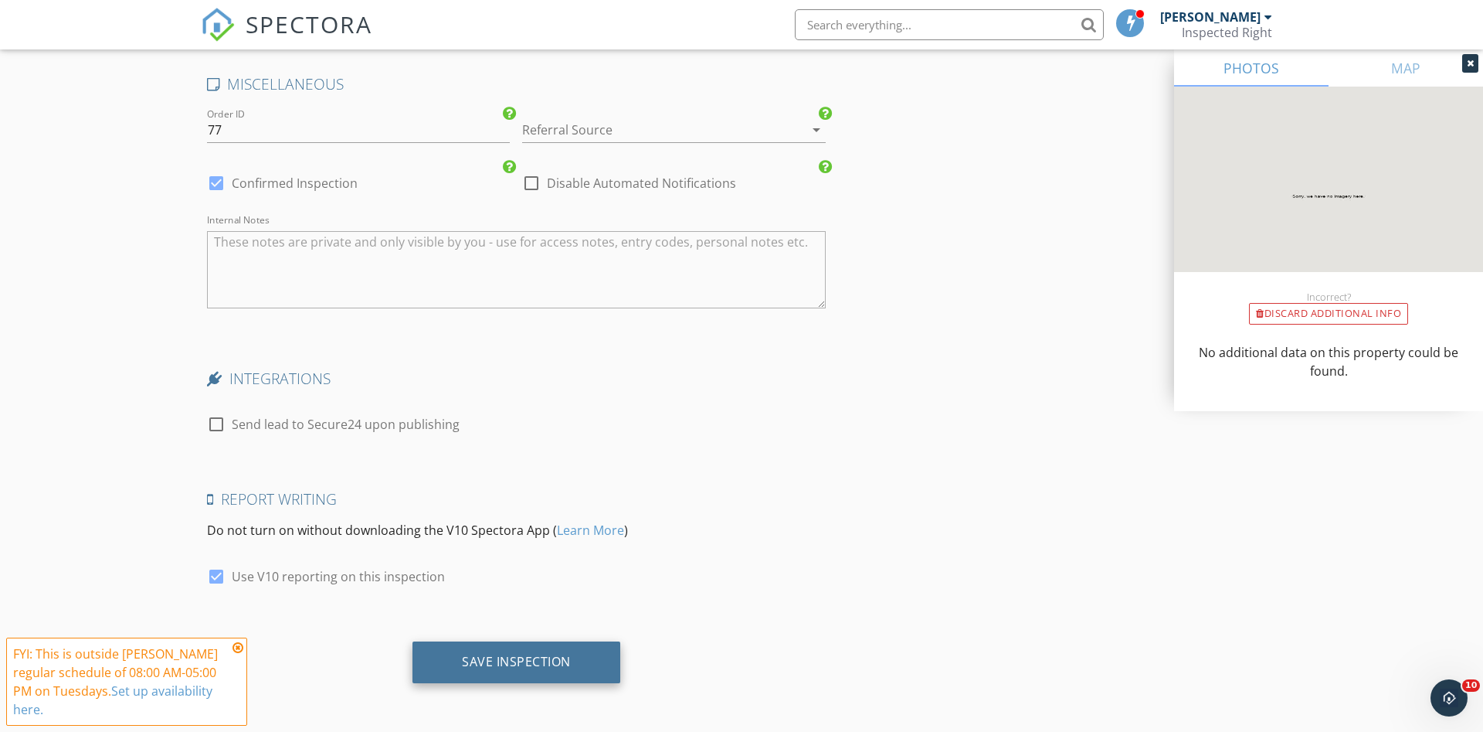
click at [546, 661] on div "Save Inspection" at bounding box center [516, 661] width 109 height 15
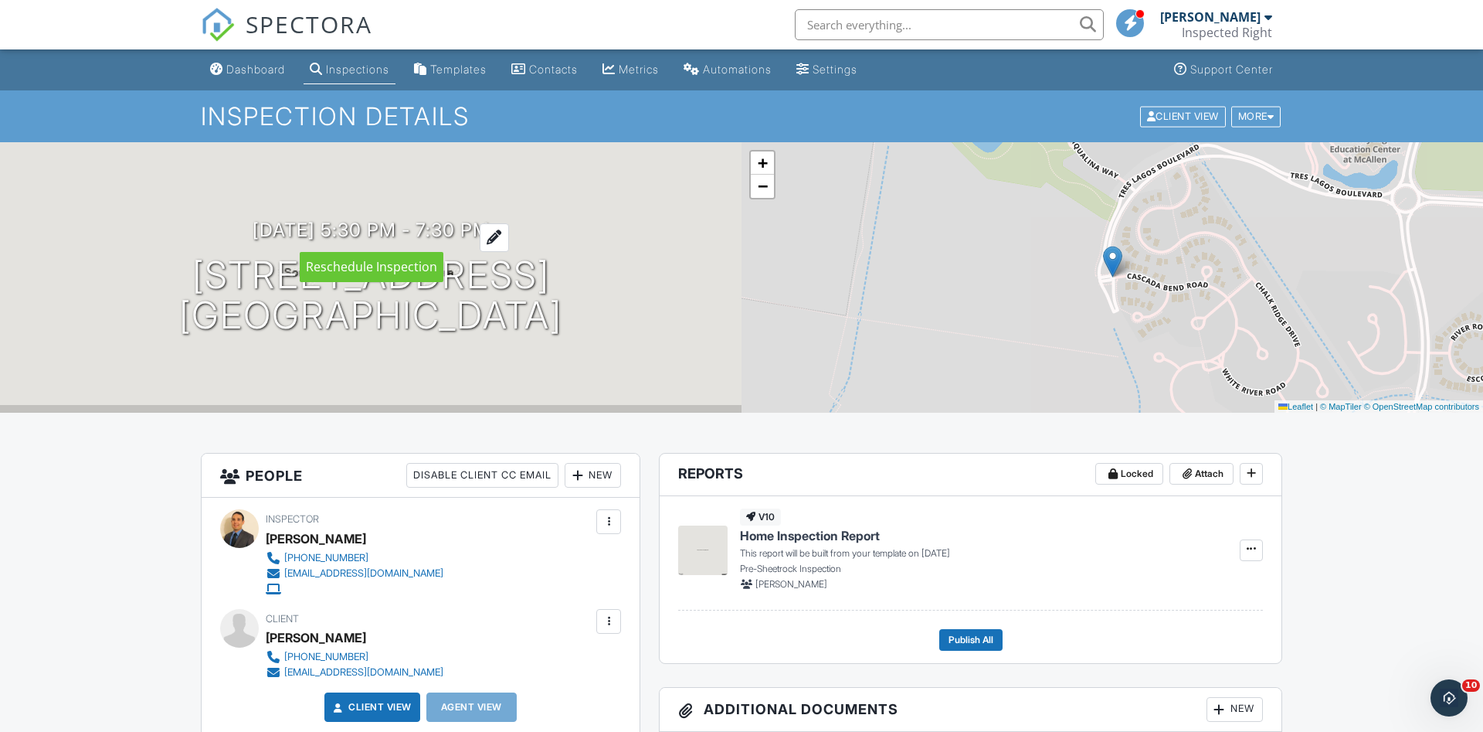
click at [509, 239] on div at bounding box center [494, 237] width 29 height 29
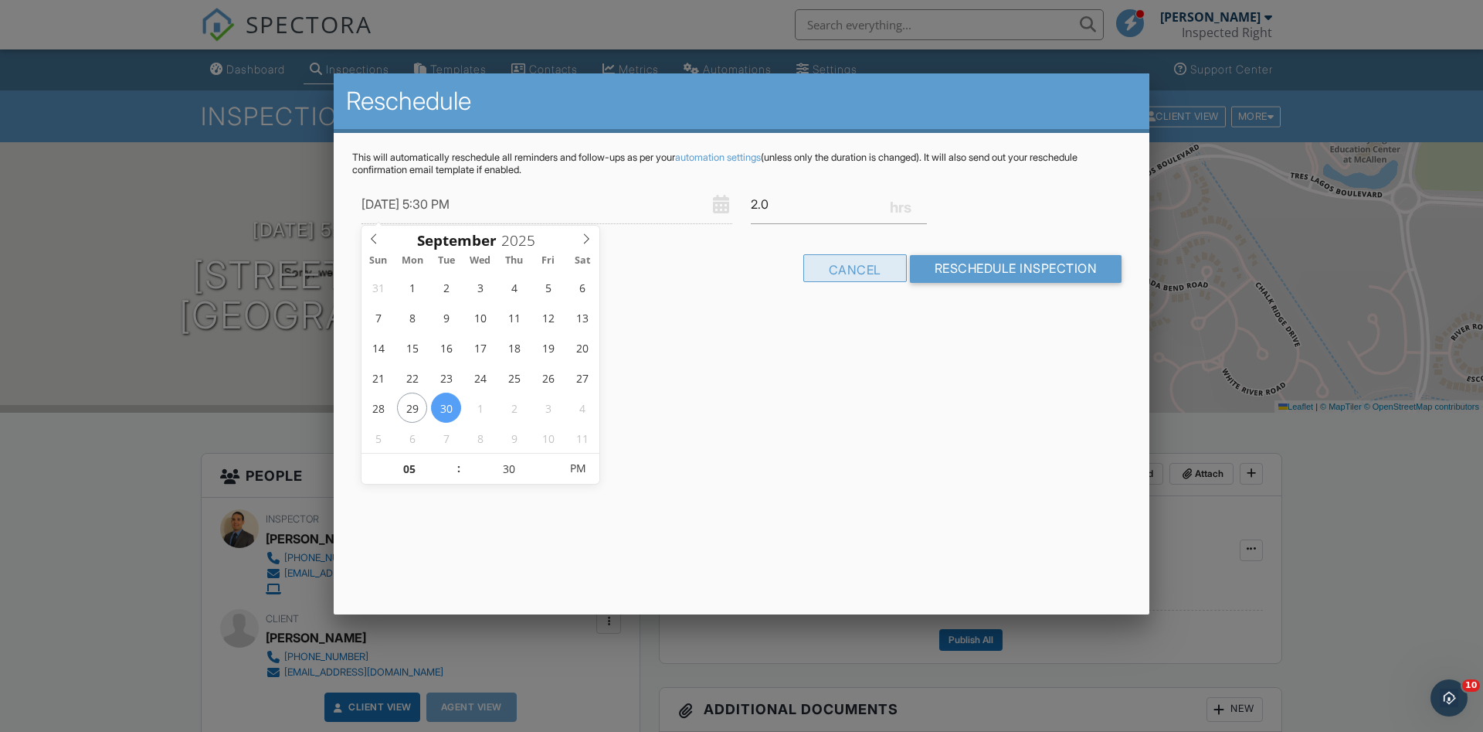
click at [872, 271] on div "Cancel" at bounding box center [855, 268] width 104 height 28
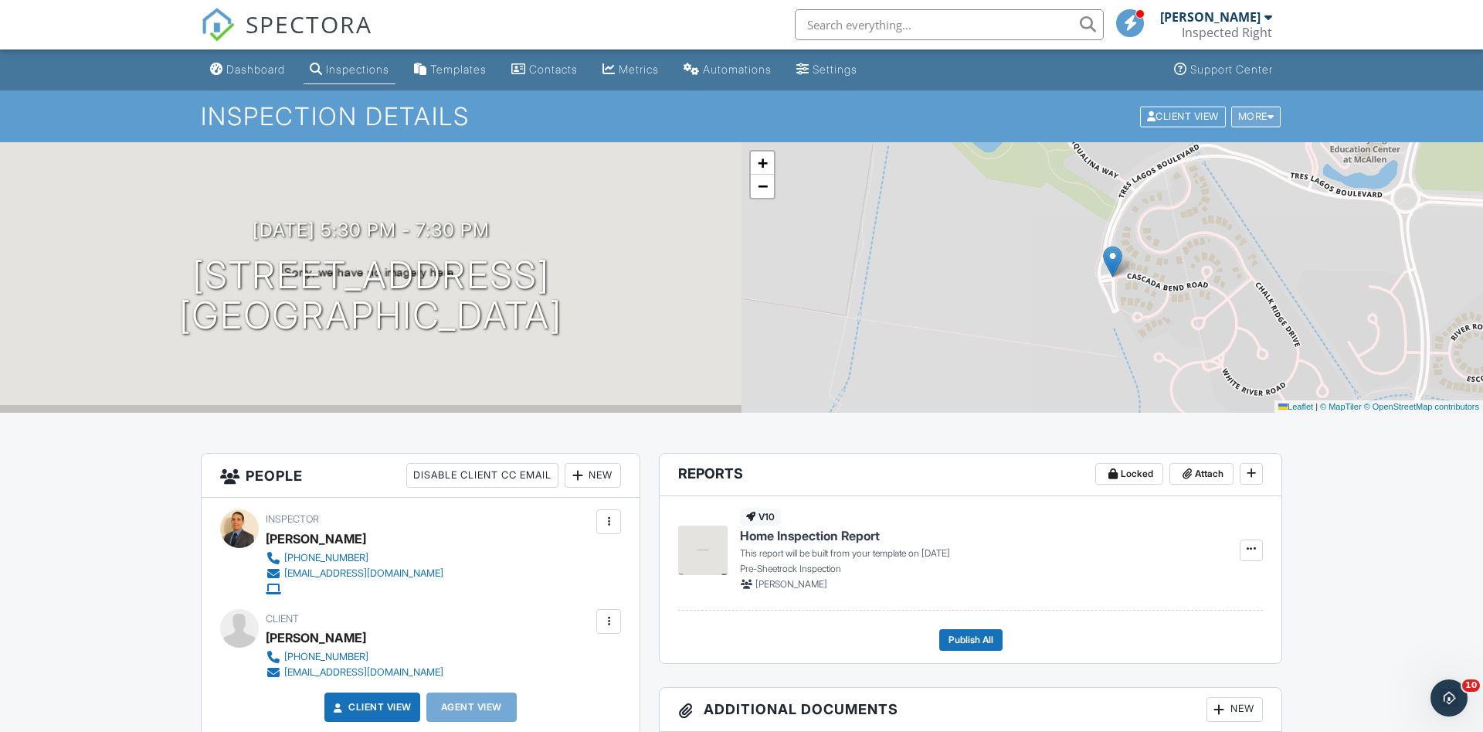
click at [1264, 117] on div "More" at bounding box center [1257, 116] width 50 height 21
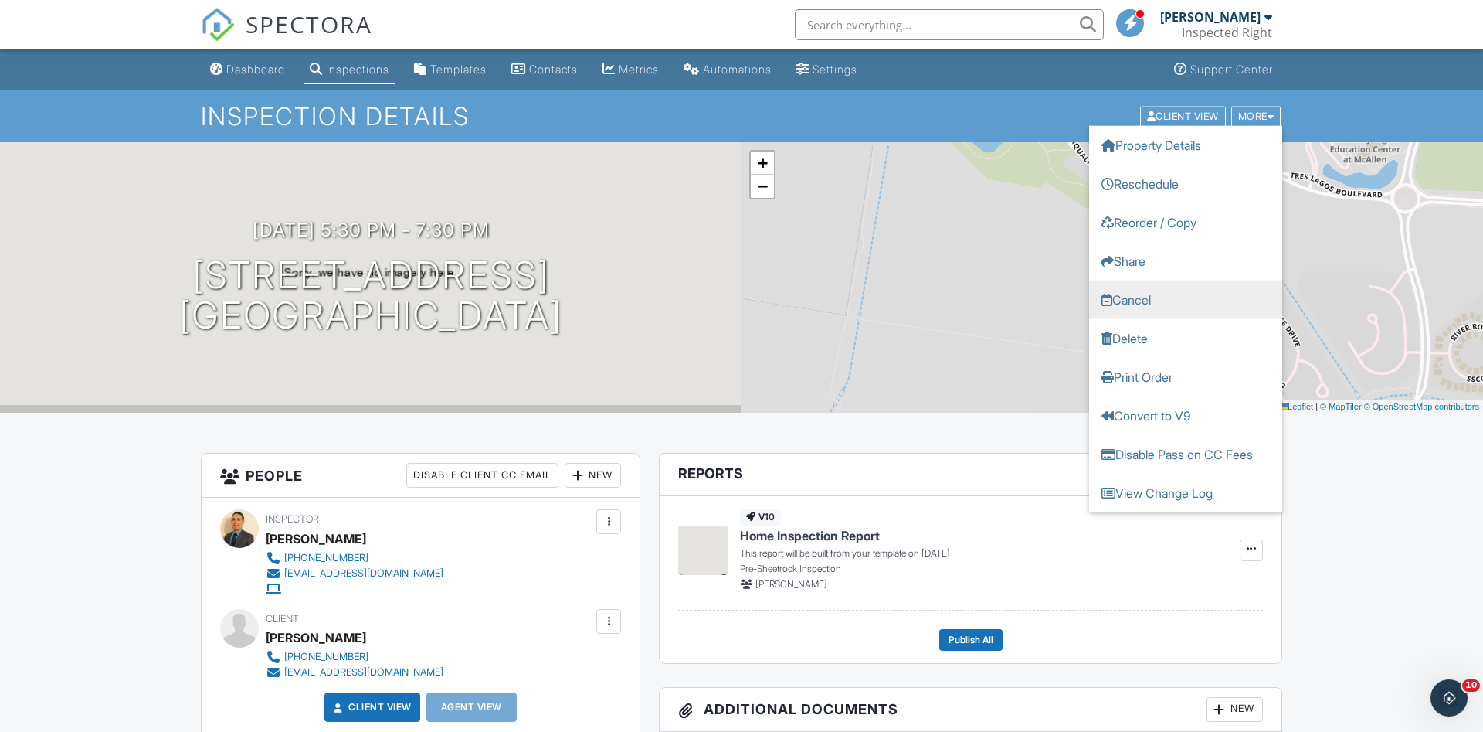
click at [1150, 302] on link "Cancel" at bounding box center [1185, 299] width 193 height 39
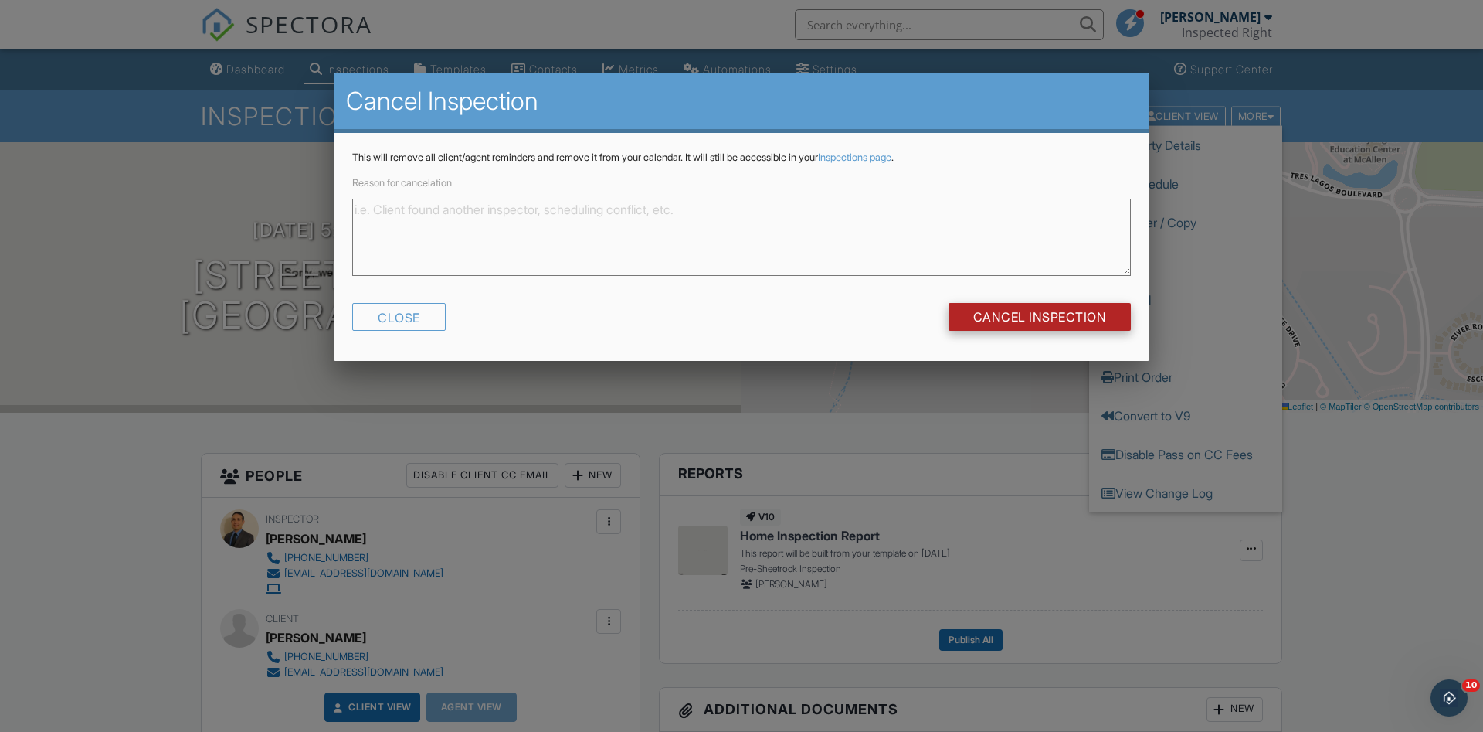
click at [1045, 310] on input "Cancel Inspection" at bounding box center [1040, 317] width 183 height 28
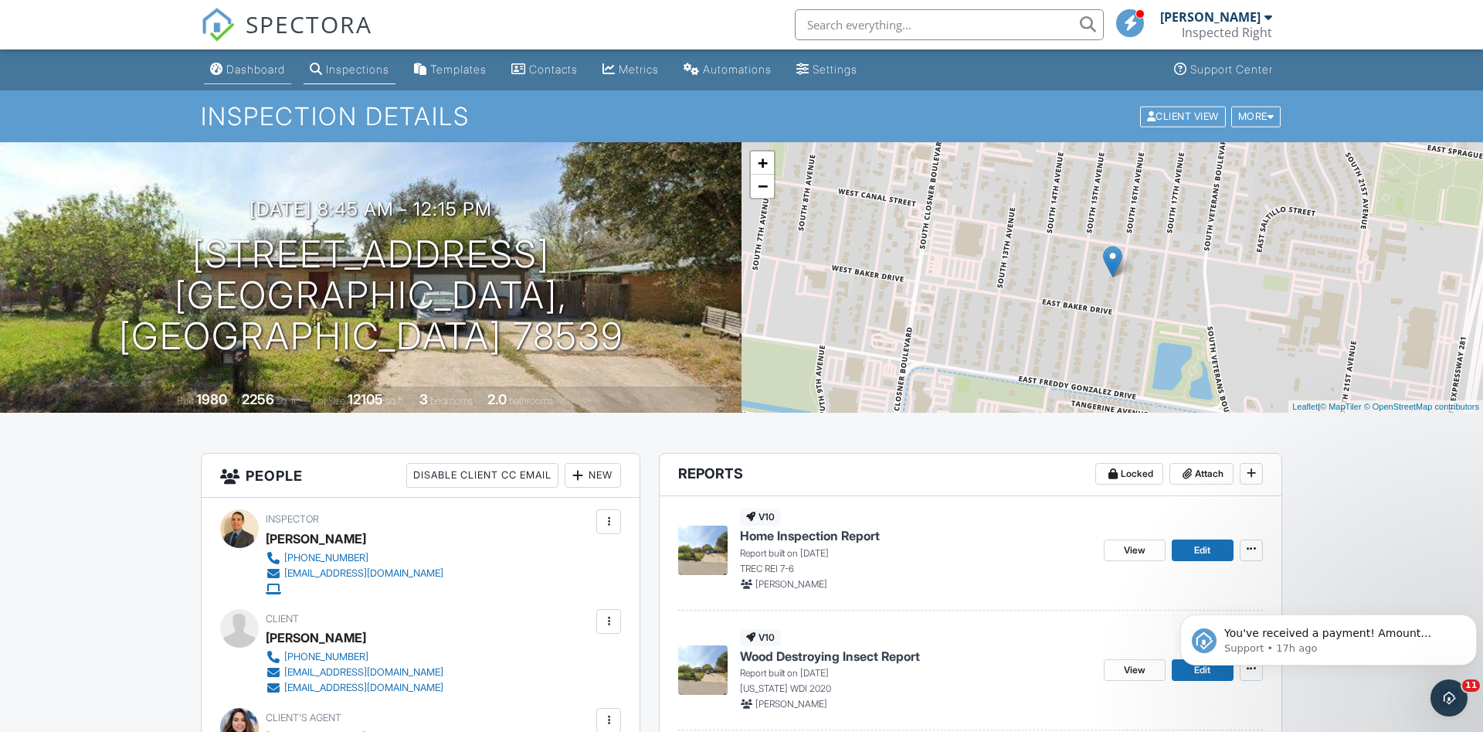
click at [251, 62] on link "Dashboard" at bounding box center [247, 70] width 87 height 29
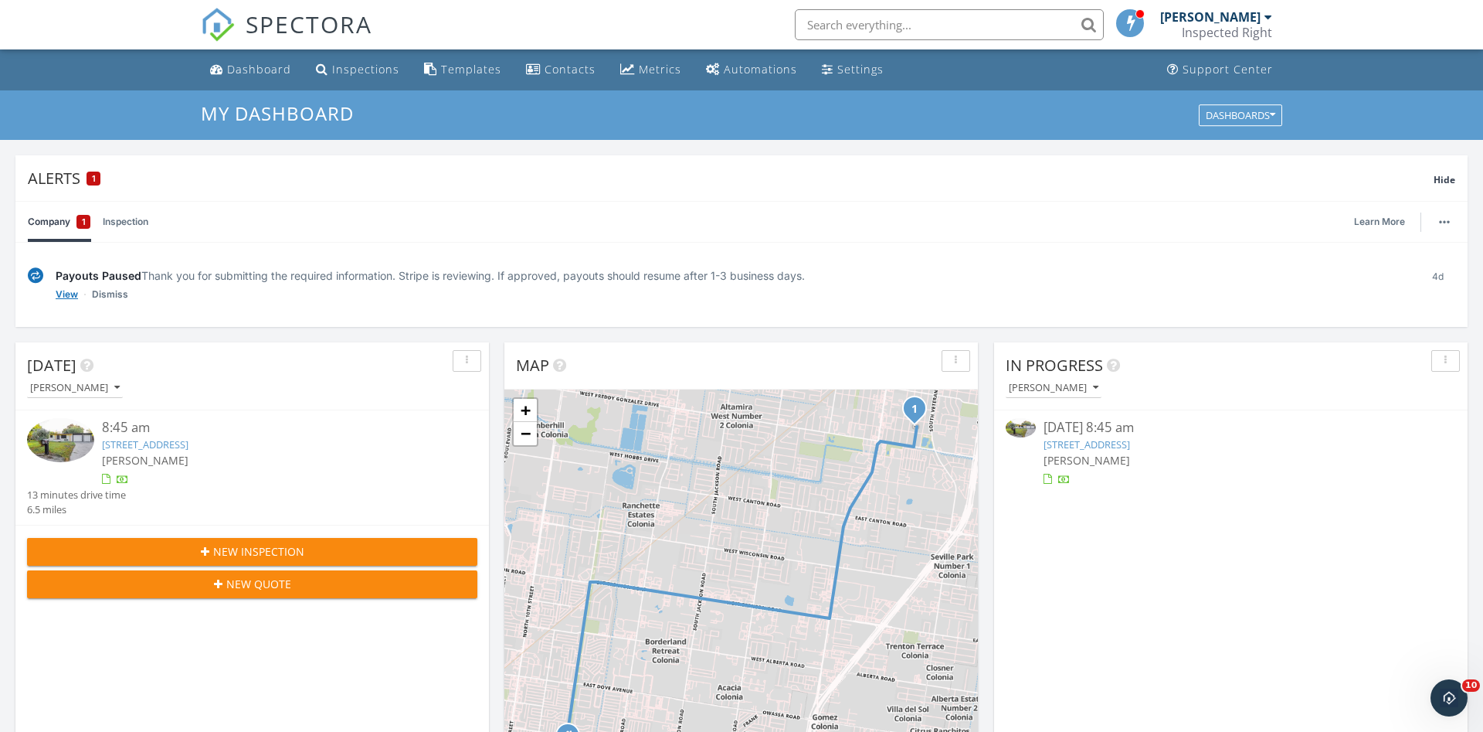
click at [75, 294] on link "View" at bounding box center [67, 294] width 22 height 15
